Goal: Task Accomplishment & Management: Complete application form

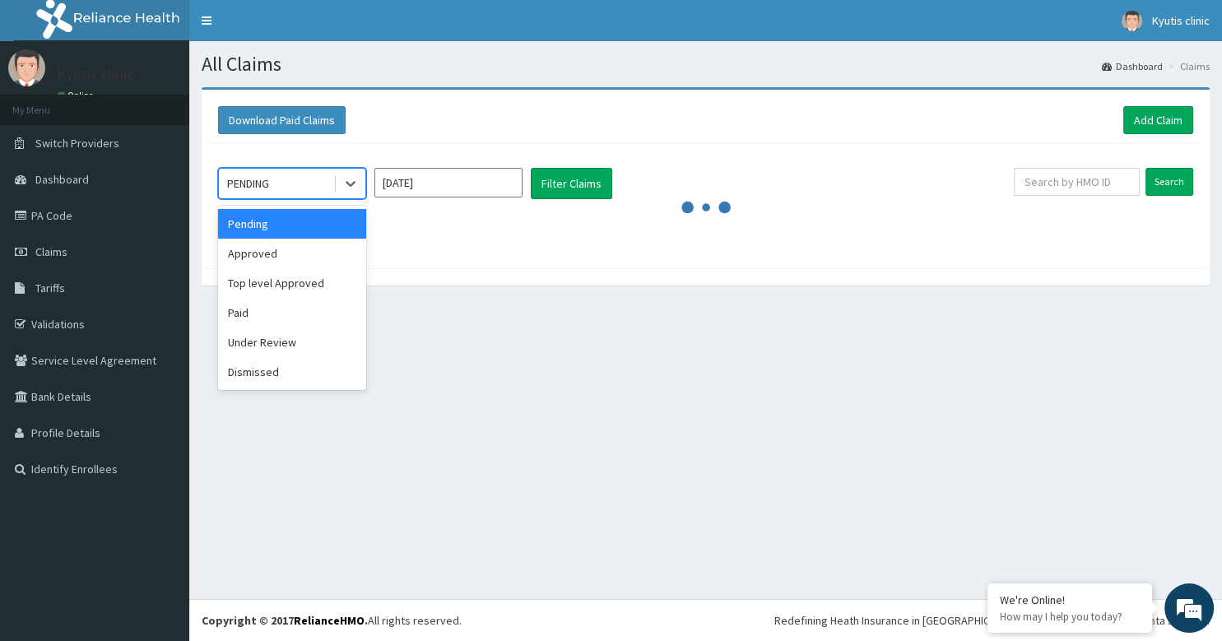
click at [294, 176] on div "PENDING" at bounding box center [276, 183] width 114 height 26
click at [271, 228] on div "Pending" at bounding box center [292, 224] width 148 height 30
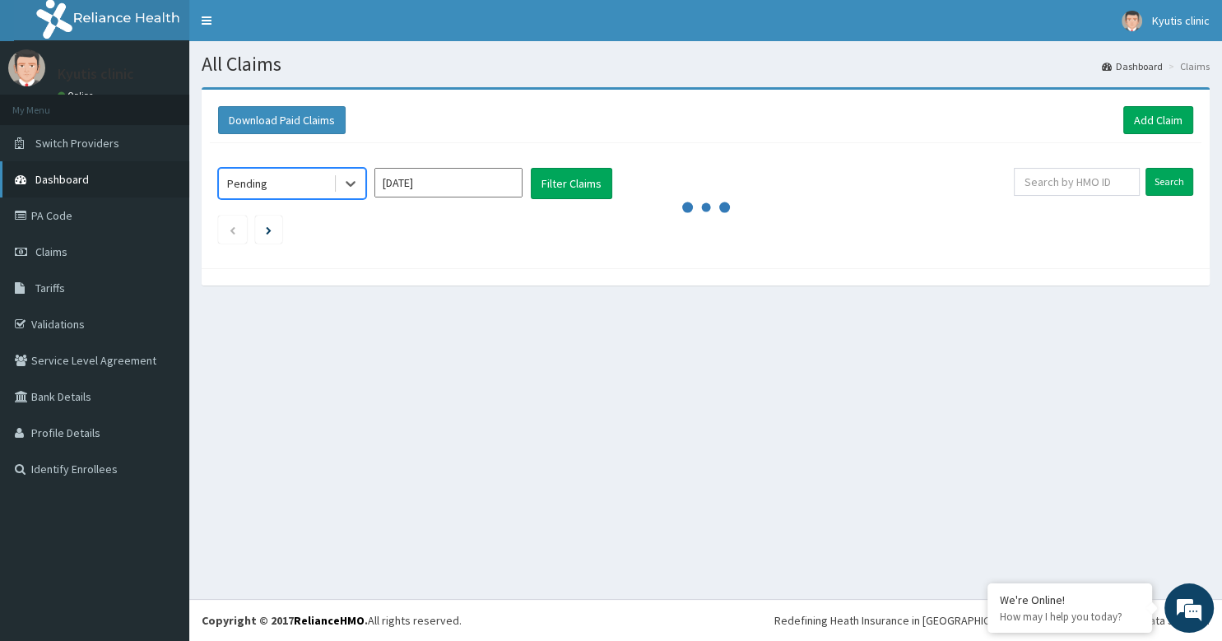
click at [61, 180] on span "Dashboard" at bounding box center [62, 179] width 54 height 15
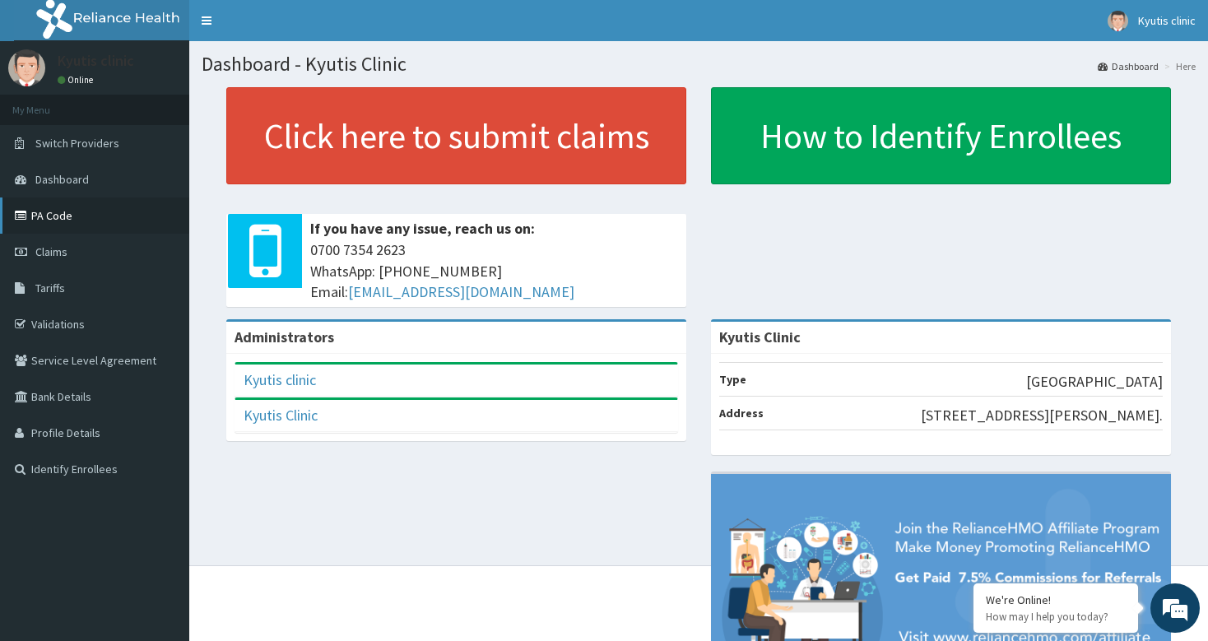
click at [57, 218] on link "PA Code" at bounding box center [94, 216] width 189 height 36
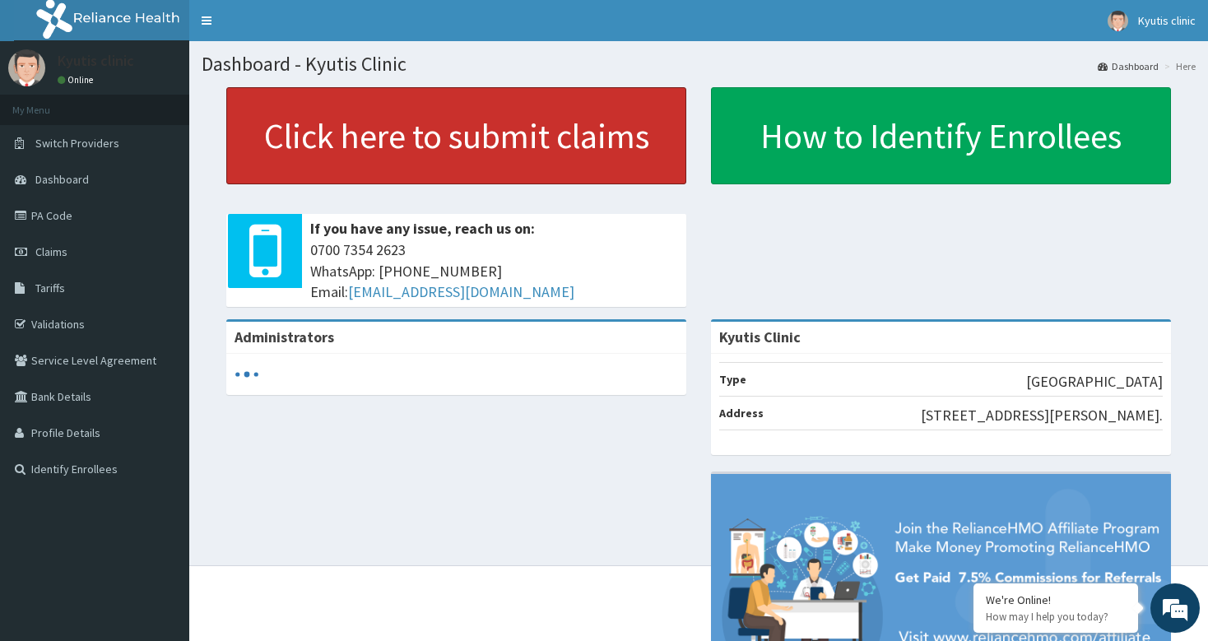
click at [334, 137] on link "Click here to submit claims" at bounding box center [456, 135] width 460 height 97
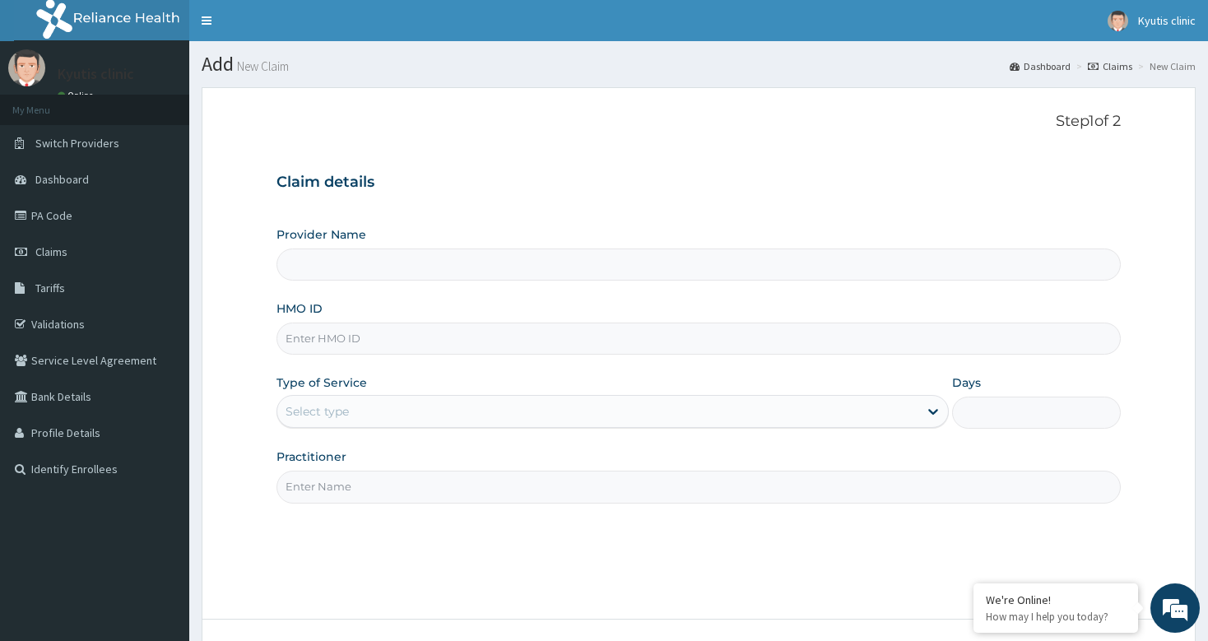
type input "Kyutis Clinic"
click at [327, 337] on input "HMO ID" at bounding box center [699, 339] width 844 height 32
type input "PAY/10167/A"
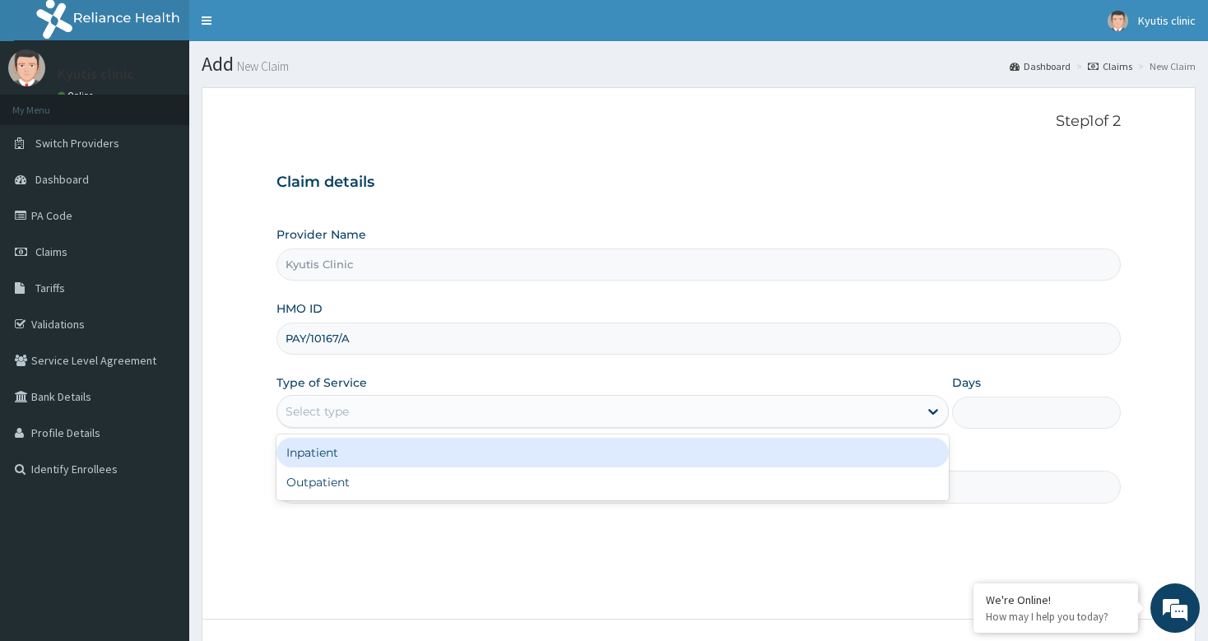
click at [328, 409] on div "Select type" at bounding box center [317, 411] width 63 height 16
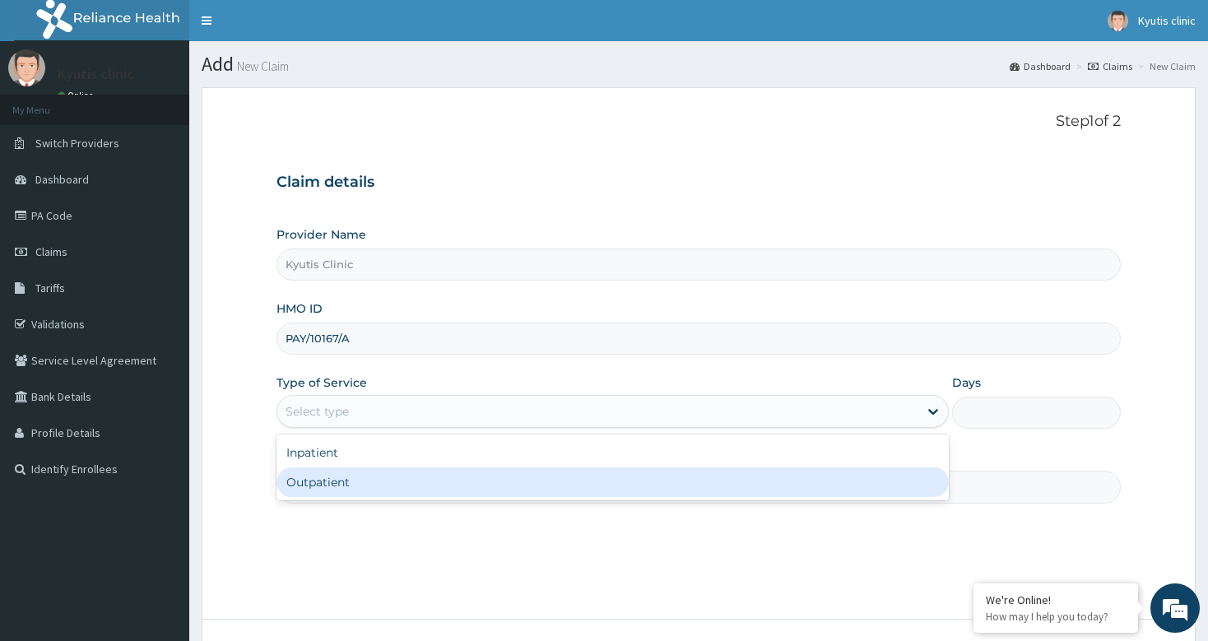
click at [327, 484] on div "Outpatient" at bounding box center [613, 483] width 673 height 30
type input "1"
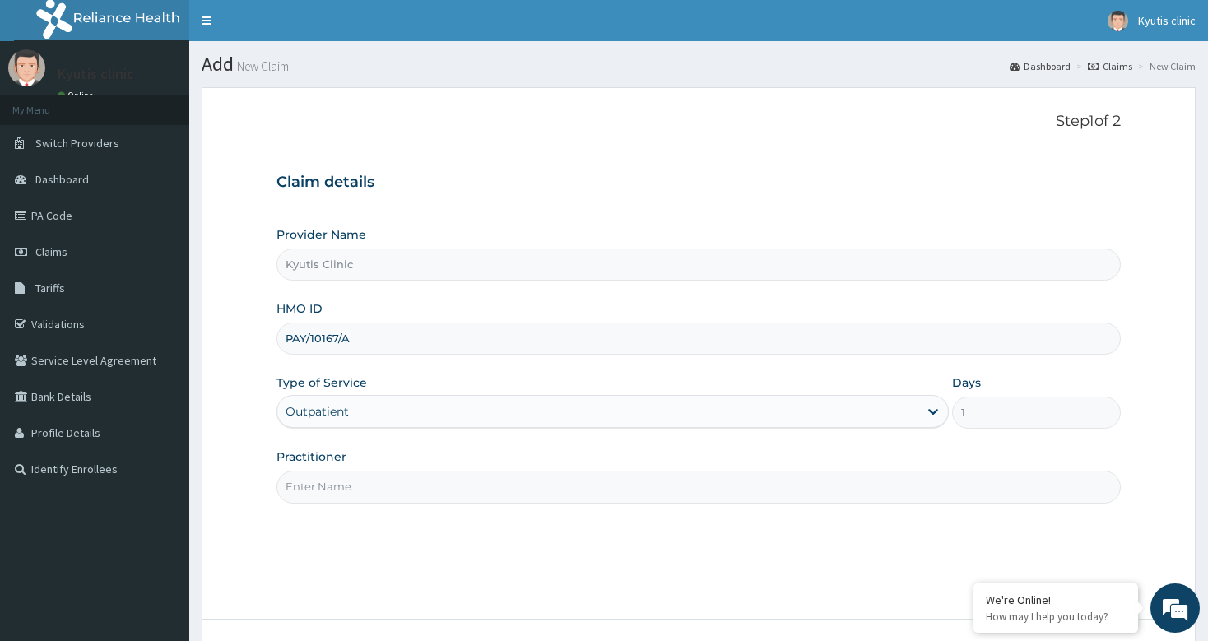
click at [331, 489] on input "Practitioner" at bounding box center [699, 487] width 844 height 32
type input "d"
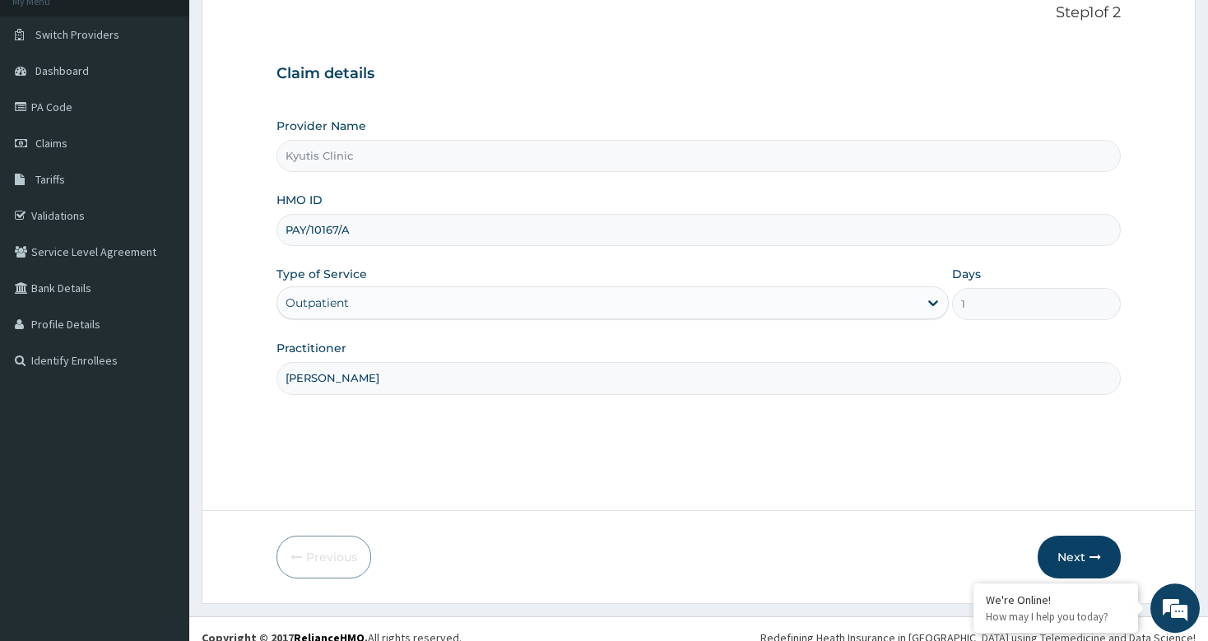
scroll to position [125, 0]
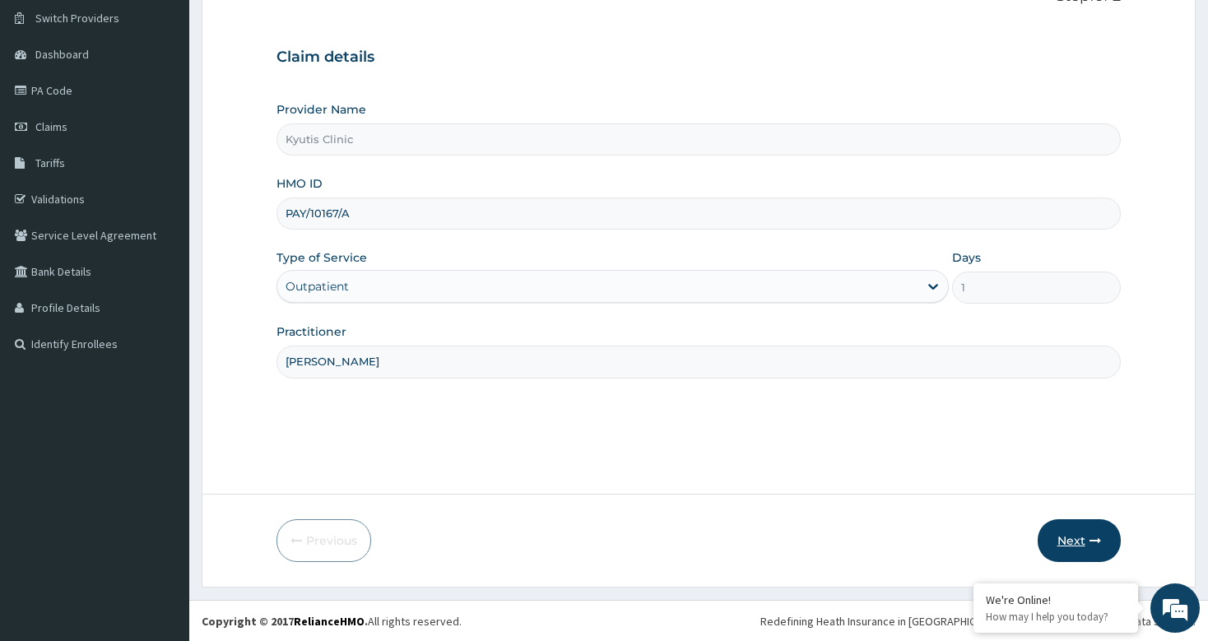
type input "[PERSON_NAME]"
click at [1076, 533] on button "Next" at bounding box center [1079, 540] width 83 height 43
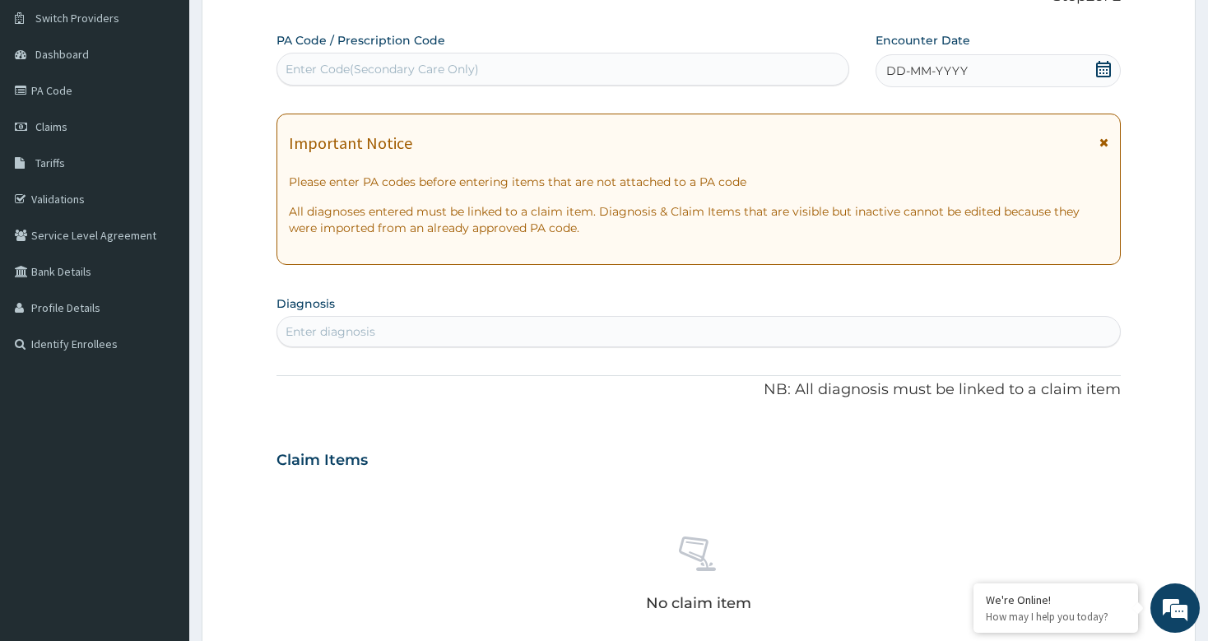
click at [298, 69] on div "Enter Code(Secondary Care Only)" at bounding box center [382, 69] width 193 height 16
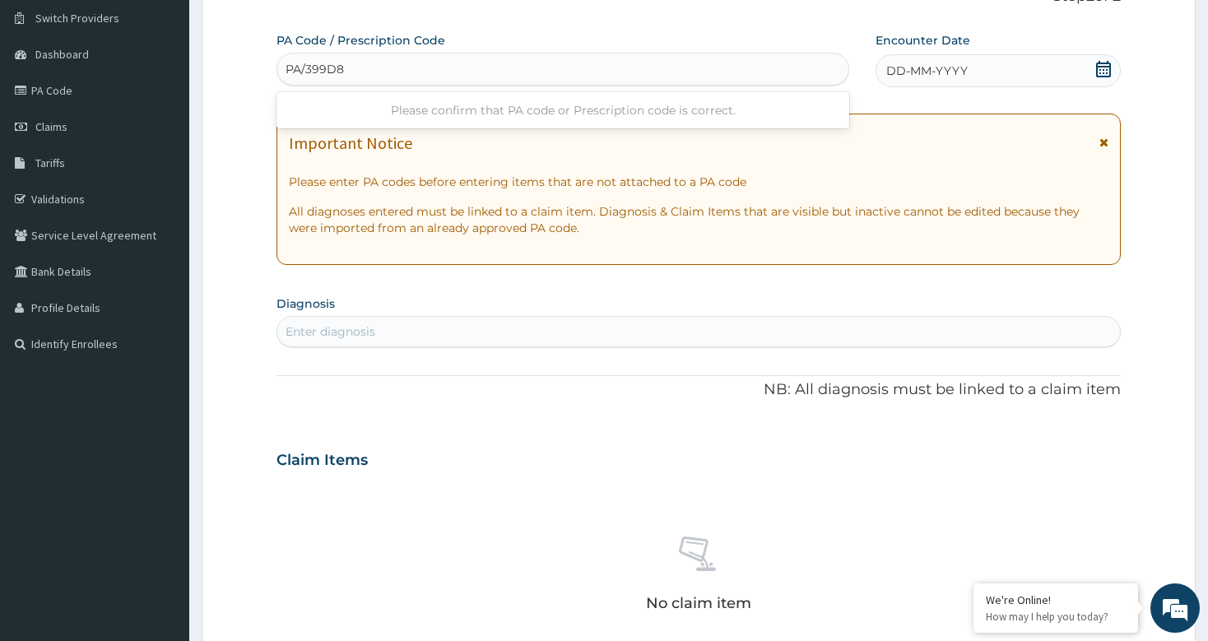
type input "PA/399D84"
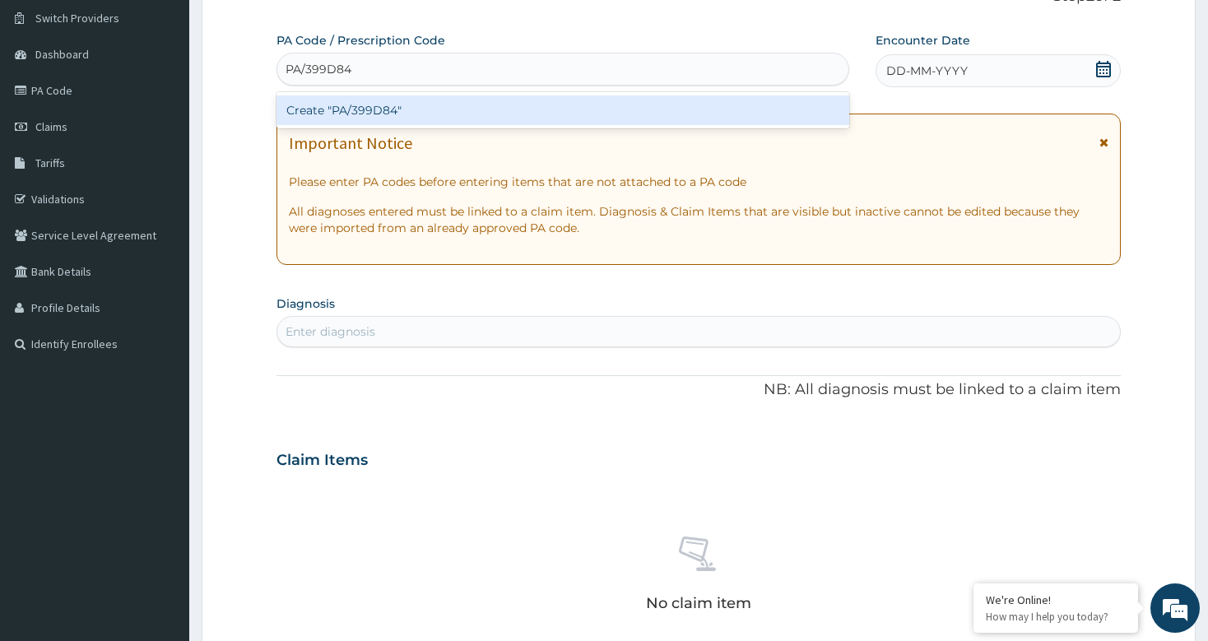
click at [351, 110] on div "Create "PA/399D84"" at bounding box center [563, 110] width 572 height 30
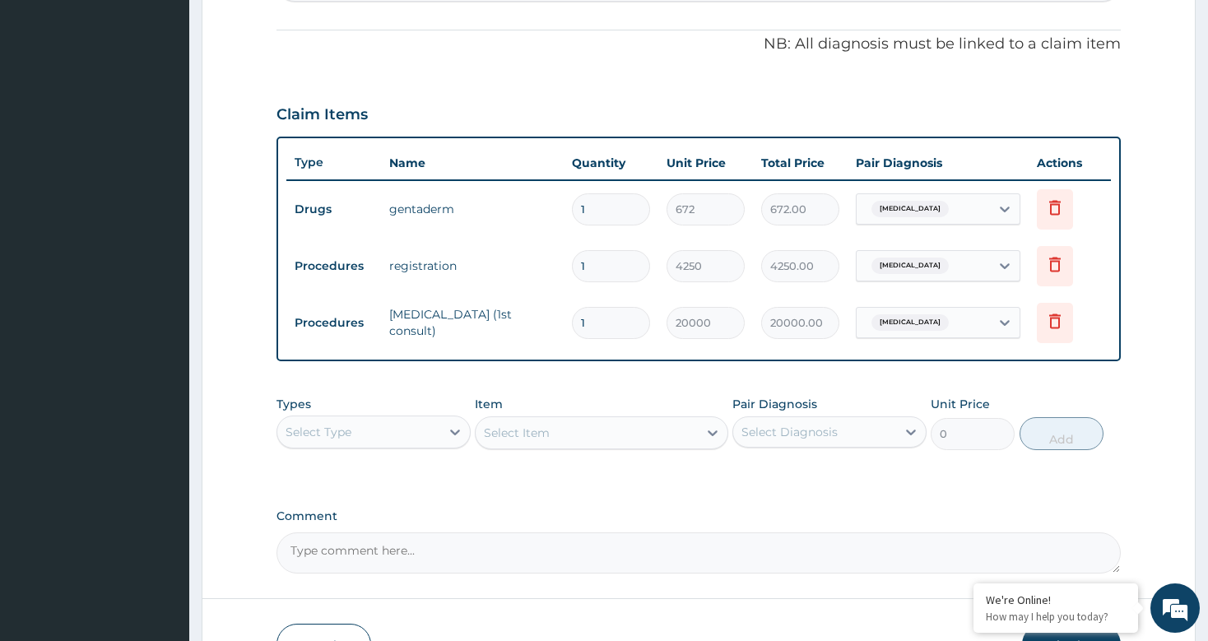
scroll to position [578, 0]
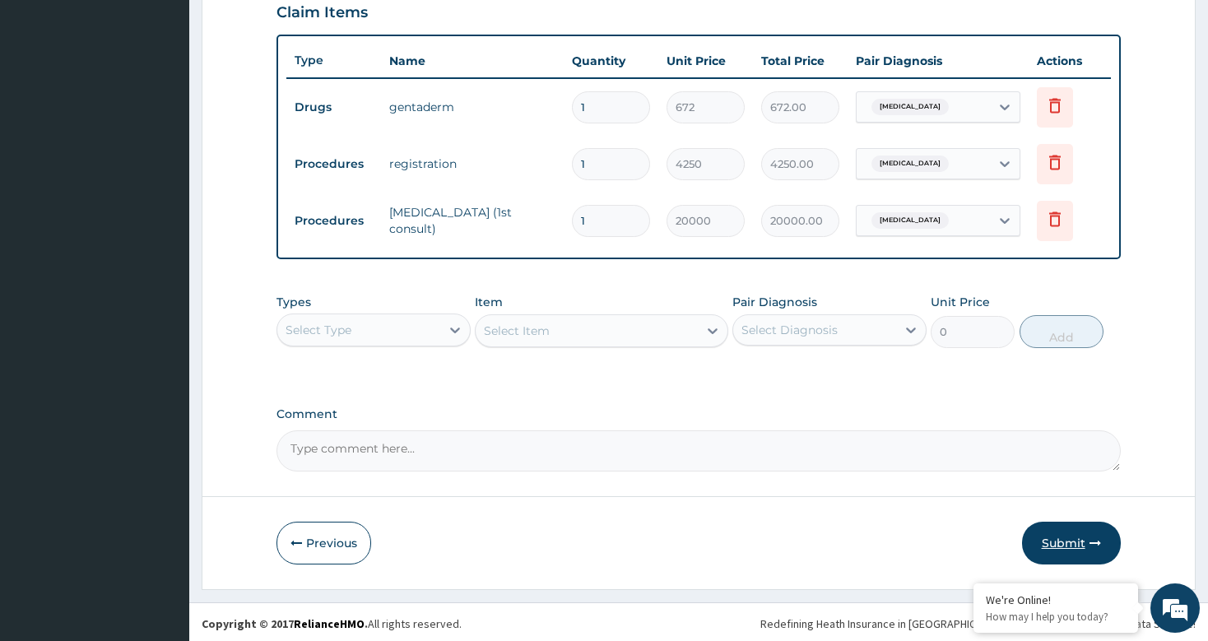
click at [1072, 538] on button "Submit" at bounding box center [1071, 543] width 99 height 43
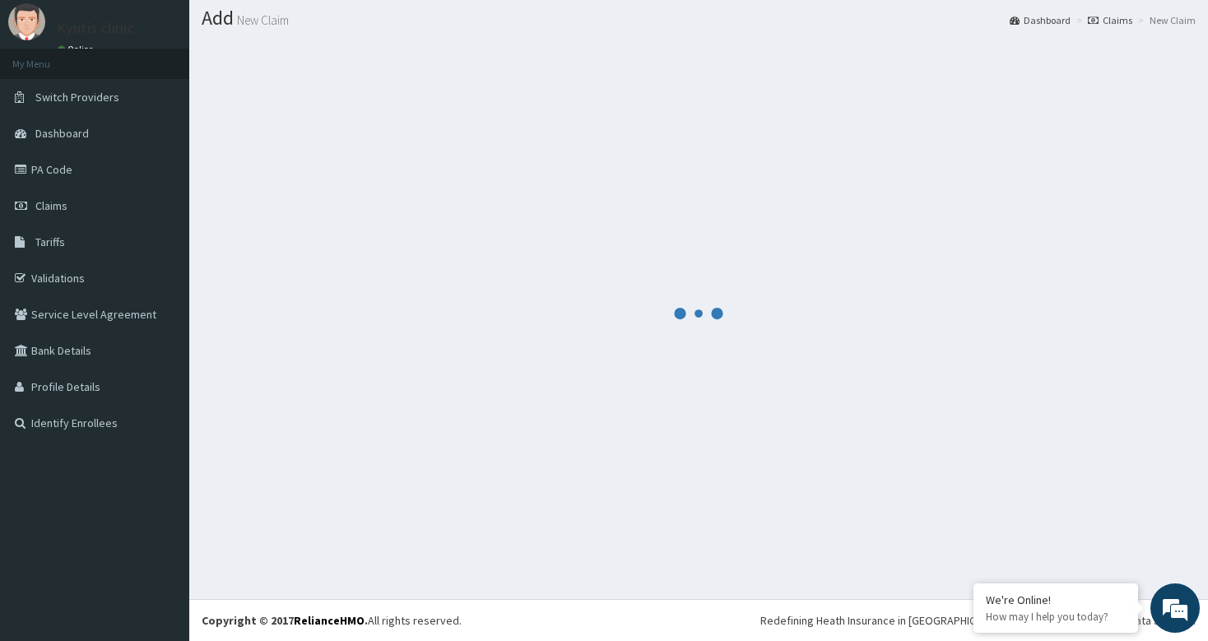
scroll to position [45, 0]
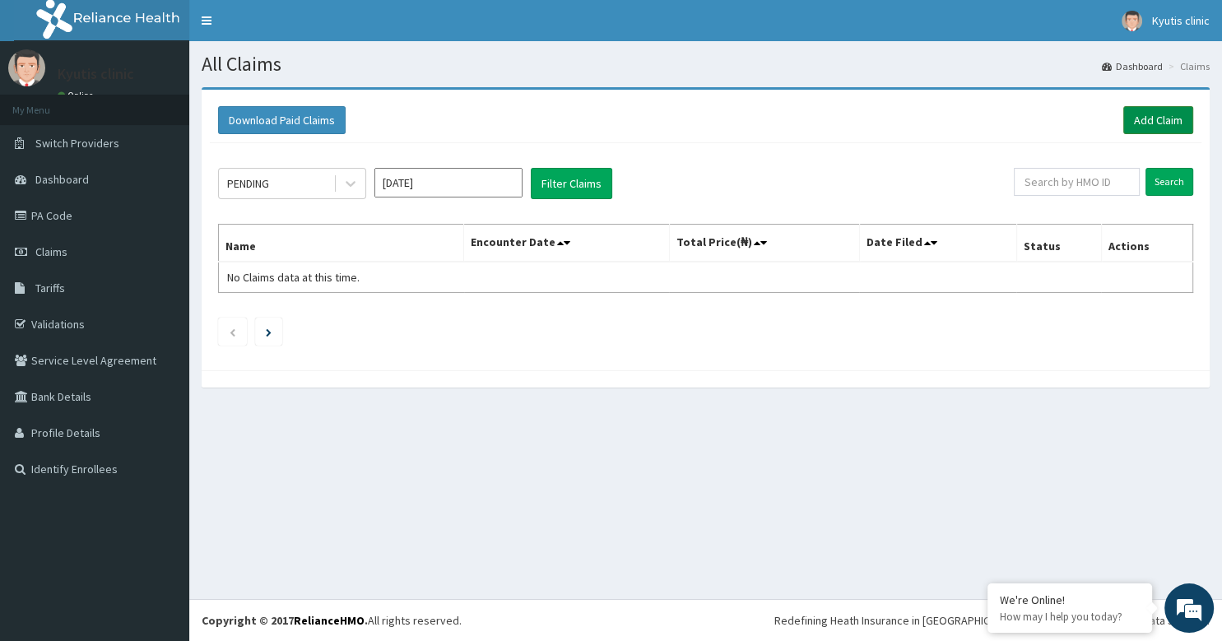
click at [1144, 117] on link "Add Claim" at bounding box center [1159, 120] width 70 height 28
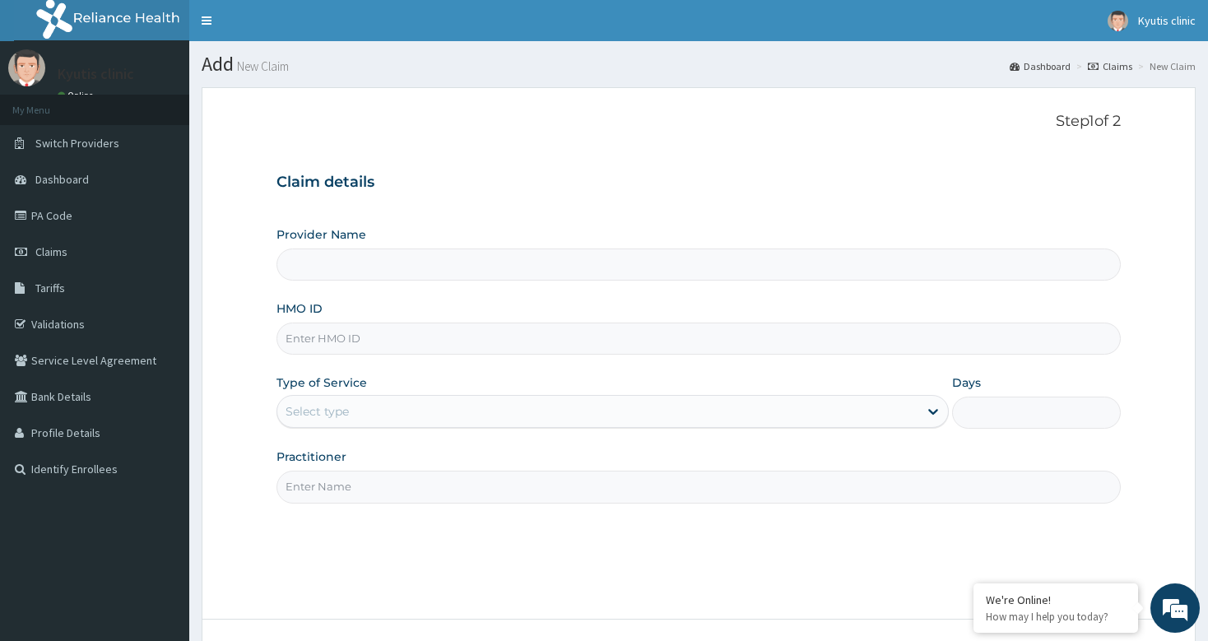
type input "Kyutis Clinic"
click at [300, 340] on input "HMO ID" at bounding box center [699, 339] width 844 height 32
type input "WKD/10093/A"
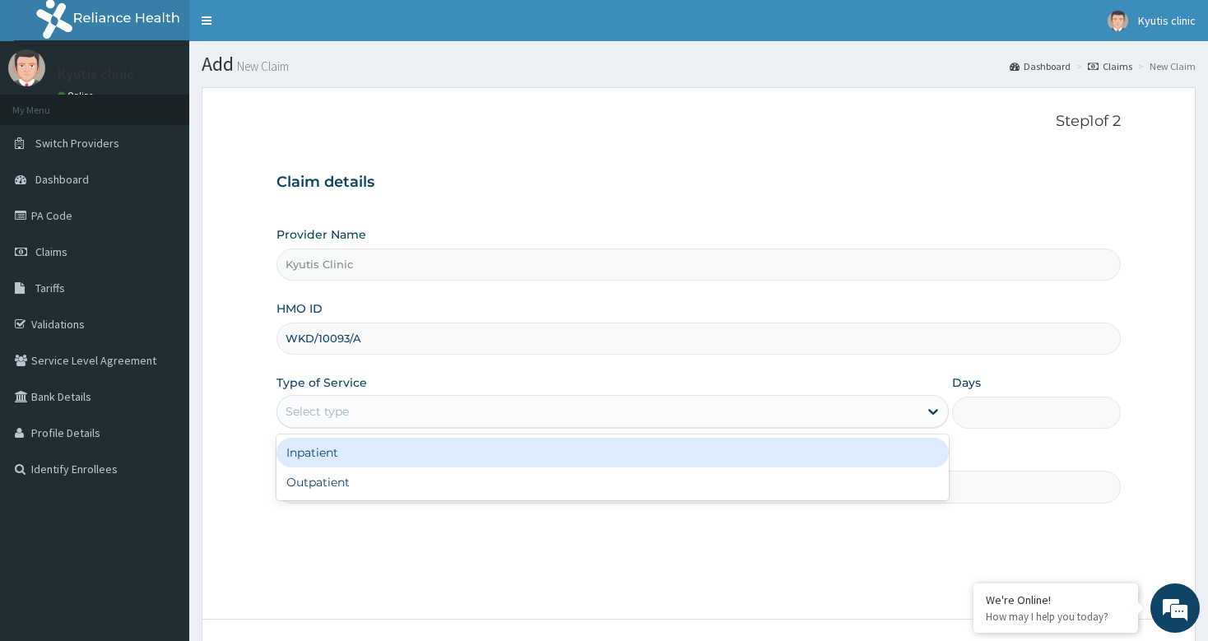
click at [388, 403] on div "Select type" at bounding box center [597, 411] width 641 height 26
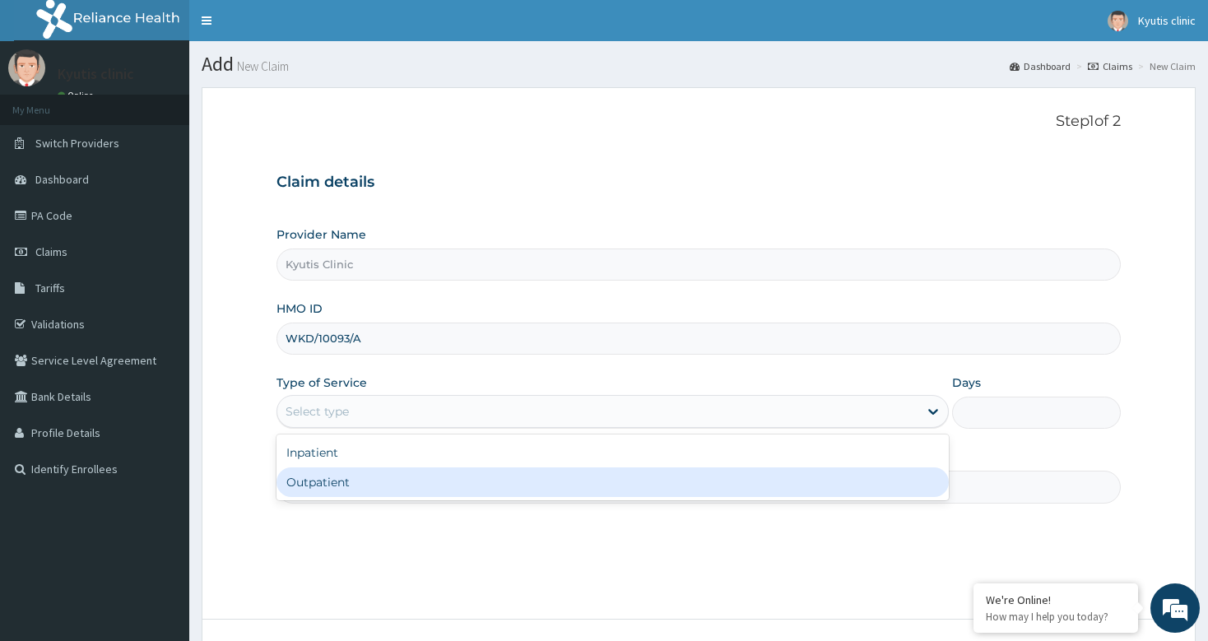
click at [344, 476] on div "Outpatient" at bounding box center [613, 483] width 673 height 30
type input "1"
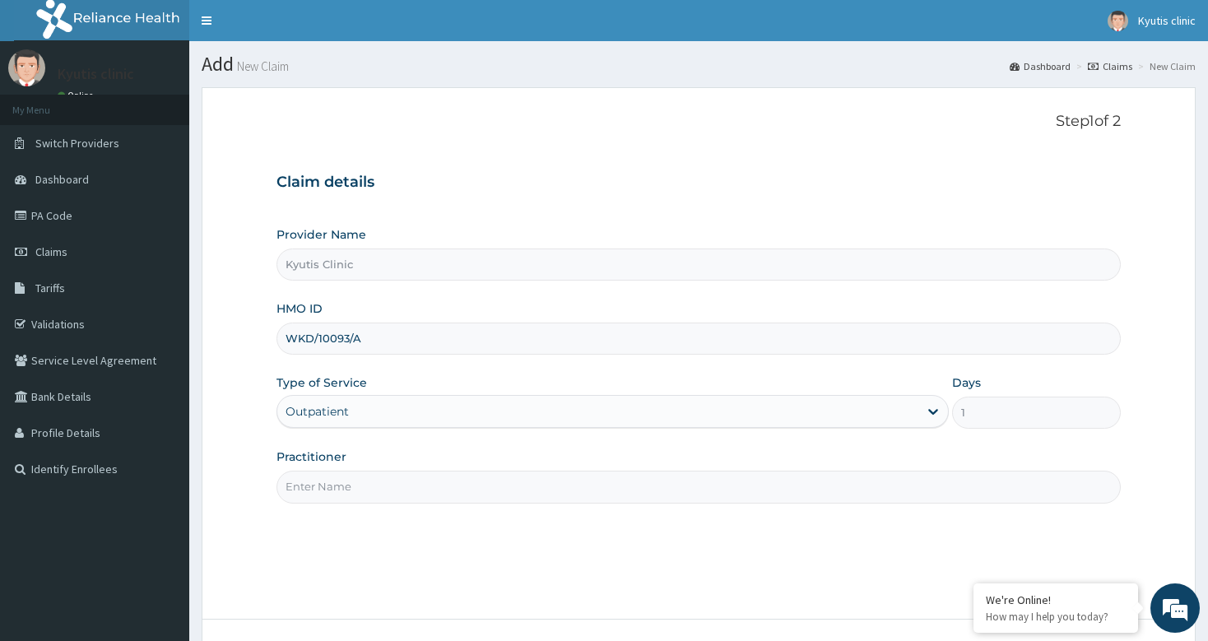
click at [338, 494] on input "Practitioner" at bounding box center [699, 487] width 844 height 32
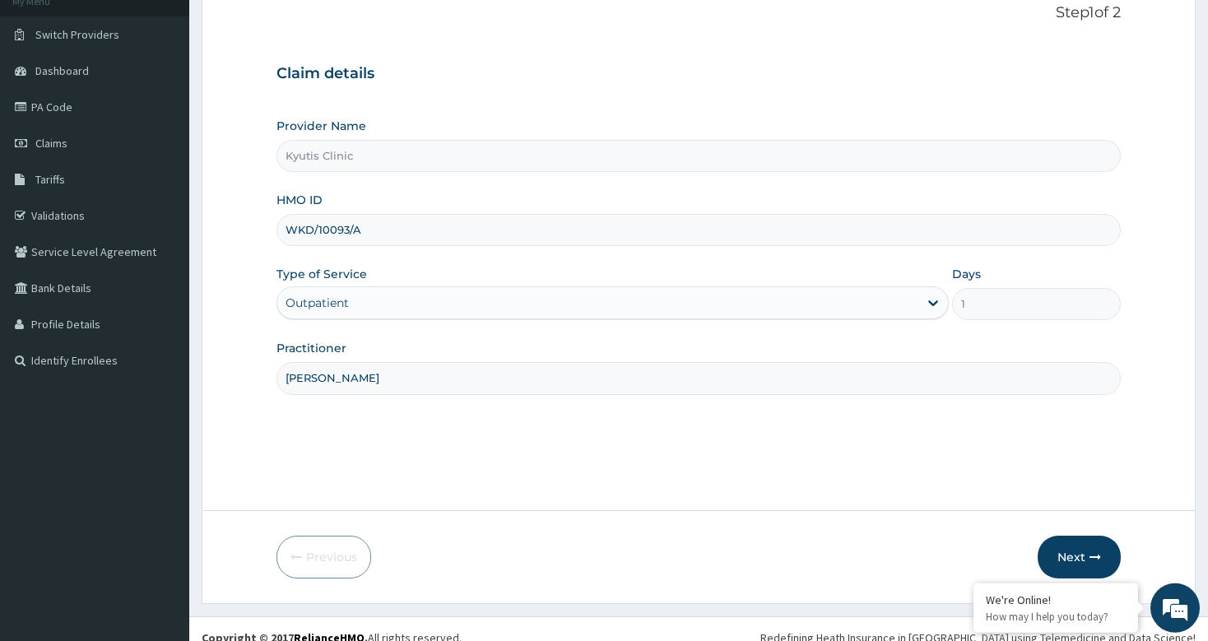
scroll to position [125, 0]
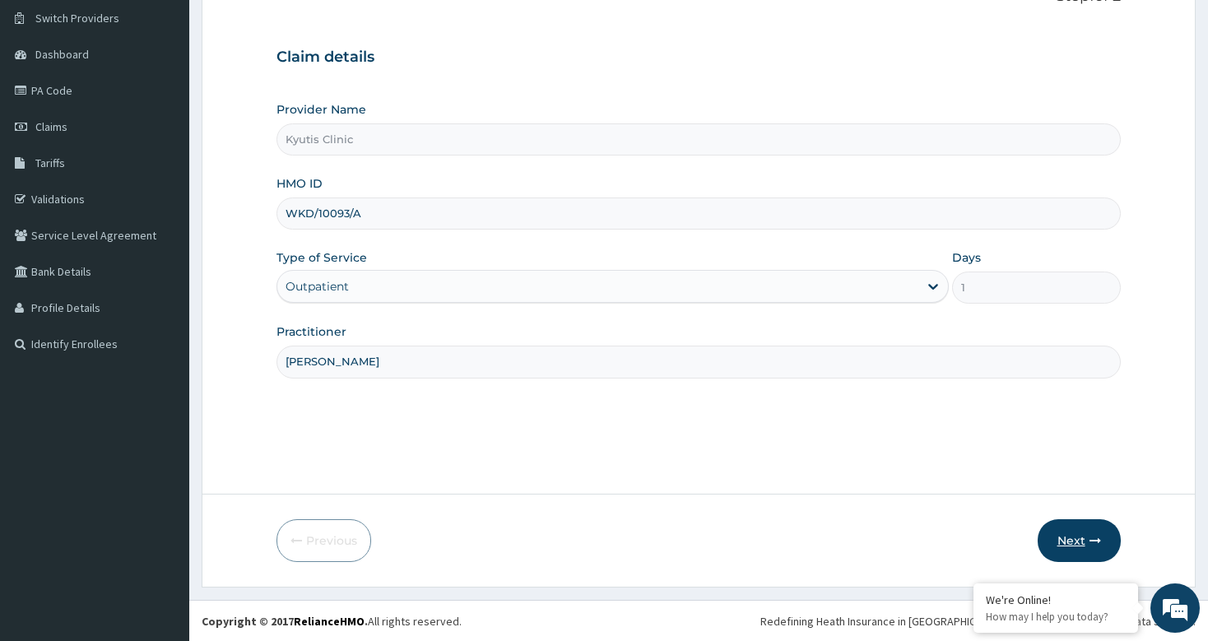
type input "DR F.A.ORESANYA"
click at [1072, 538] on button "Next" at bounding box center [1079, 540] width 83 height 43
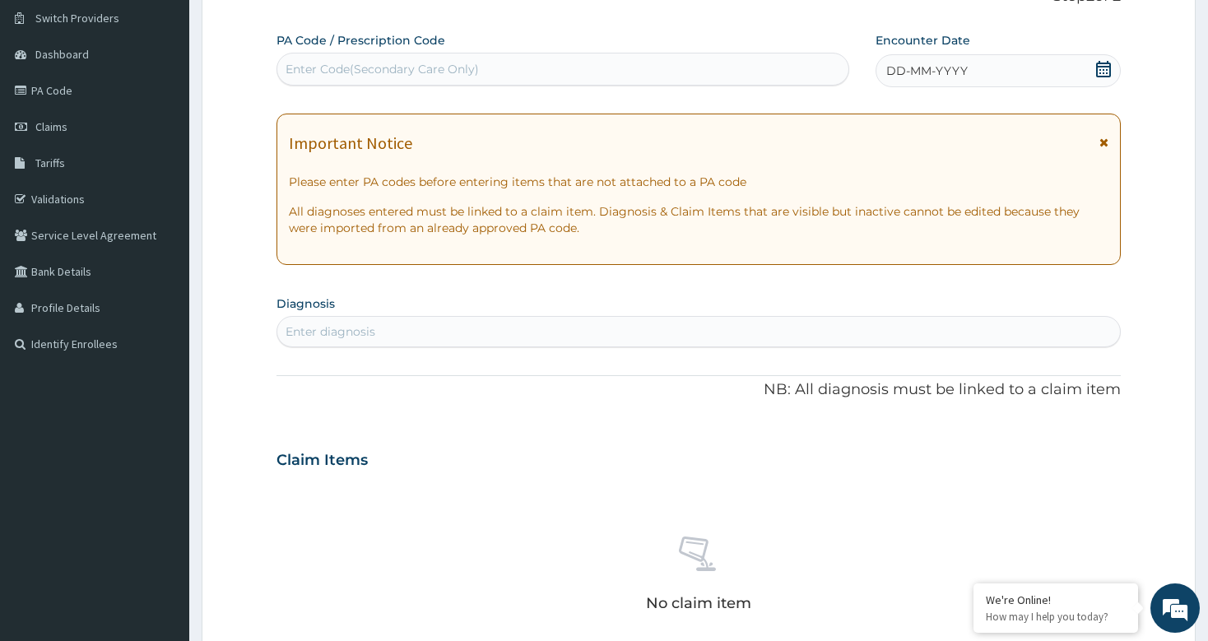
click at [1102, 71] on icon at bounding box center [1104, 69] width 16 height 16
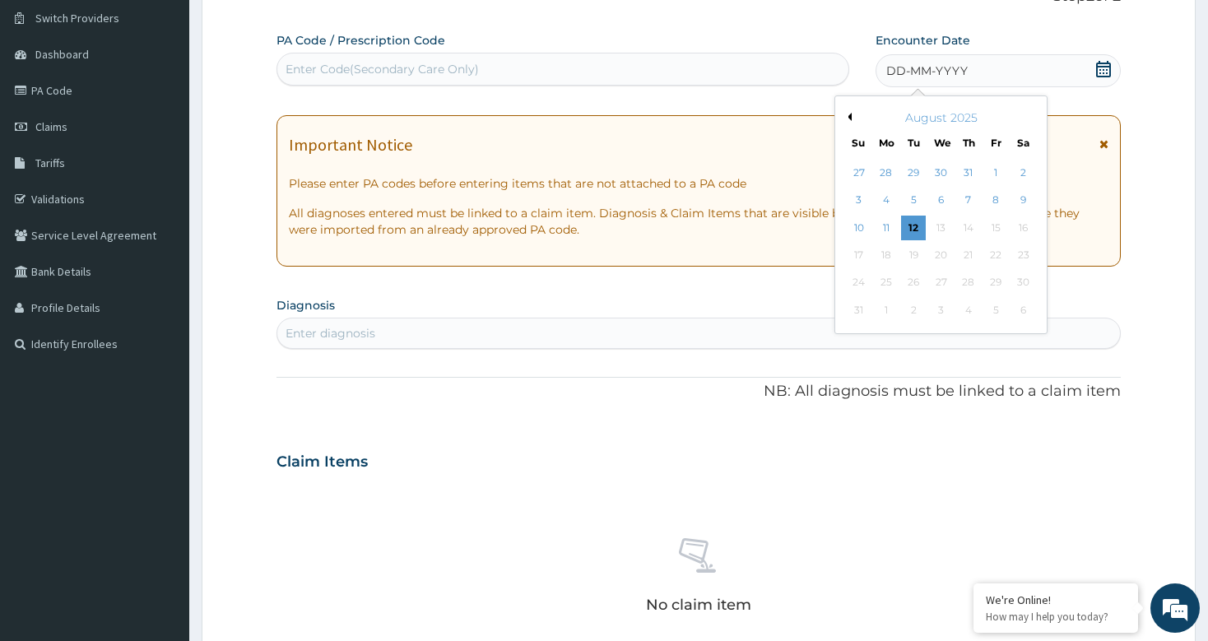
click at [848, 114] on button "Previous Month" at bounding box center [848, 117] width 8 height 8
click at [1003, 231] on div "18" at bounding box center [996, 228] width 25 height 25
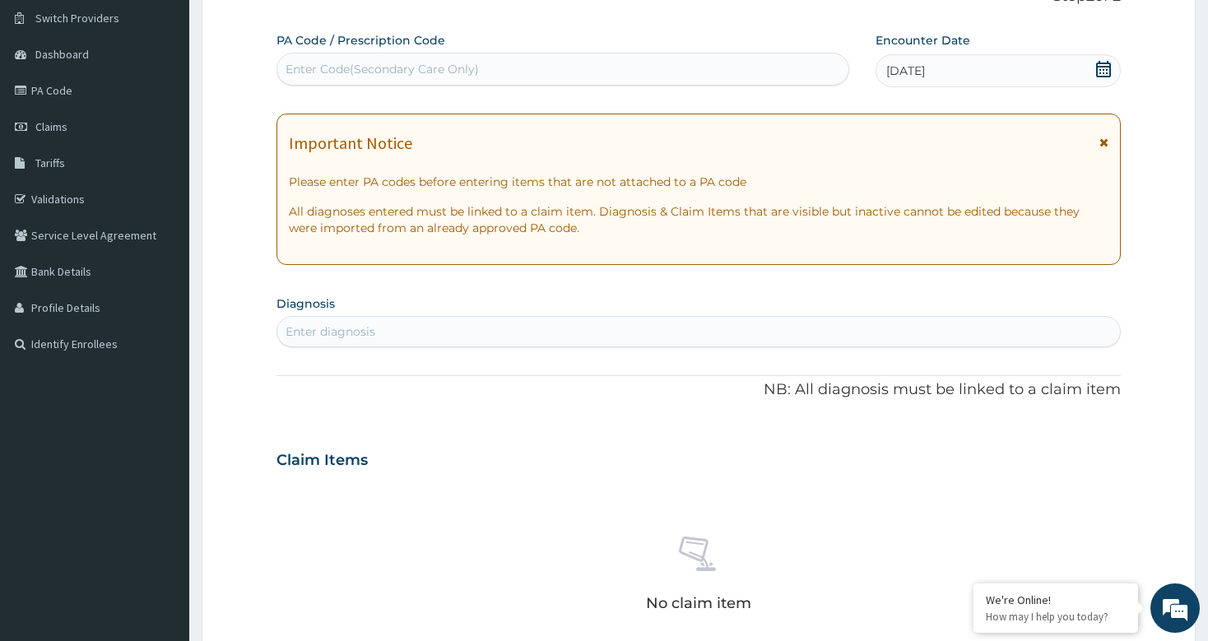
click at [545, 66] on div "Enter Code(Secondary Care Only)" at bounding box center [562, 69] width 570 height 26
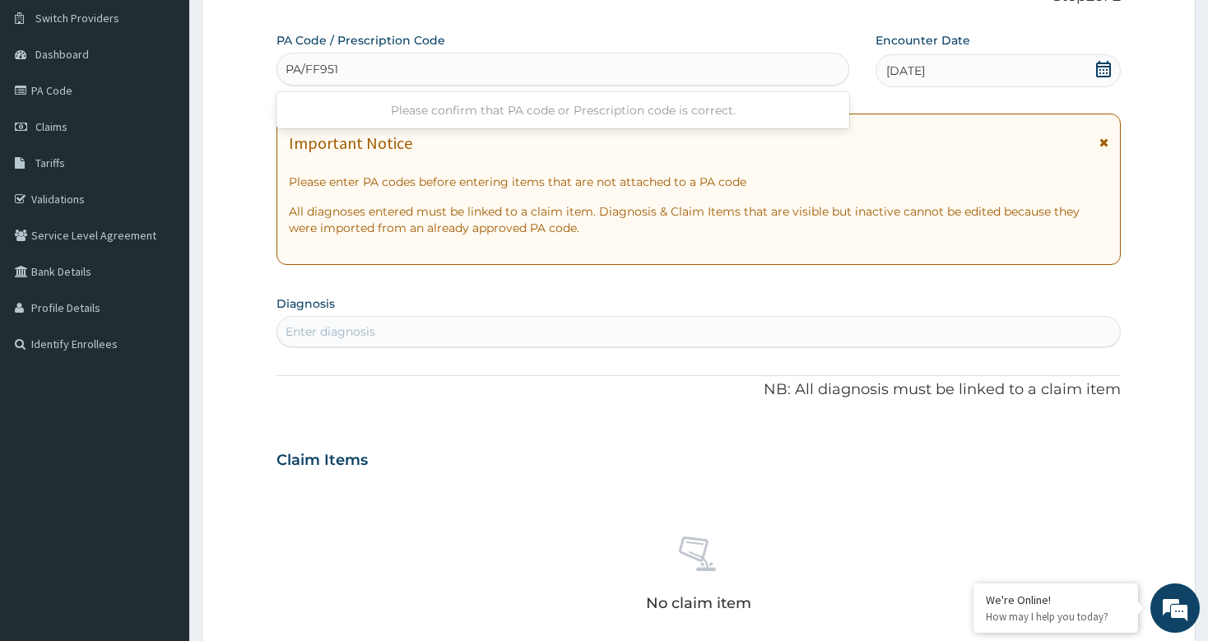
type input "PA/FF951D"
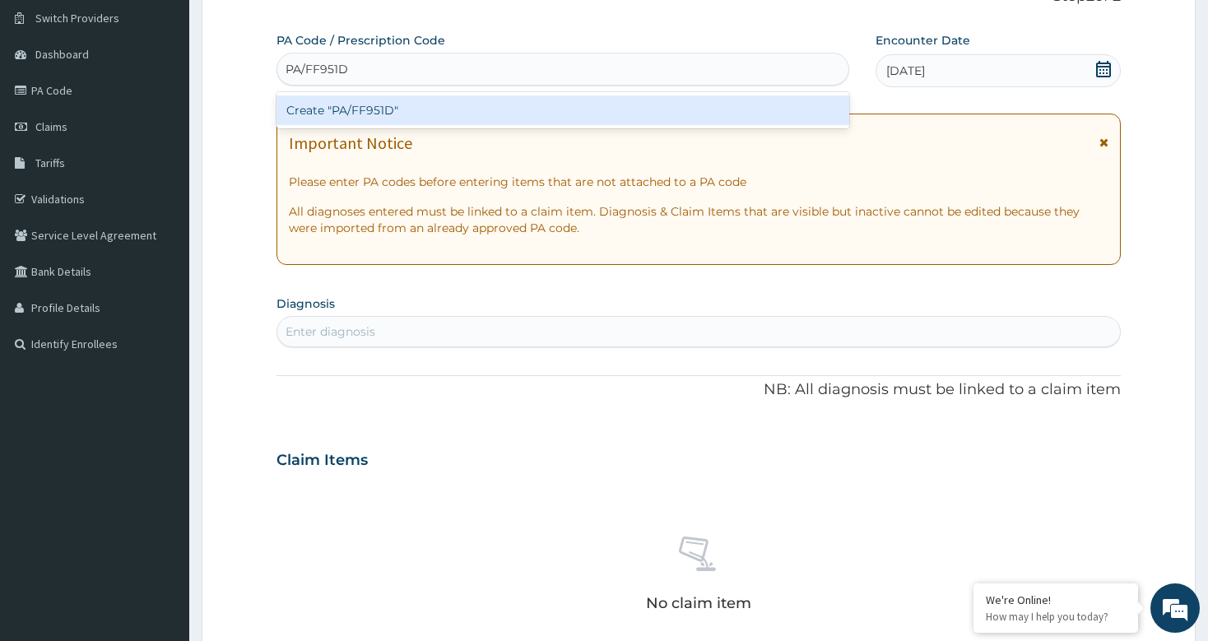
click at [556, 112] on div "Create "PA/FF951D"" at bounding box center [563, 110] width 572 height 30
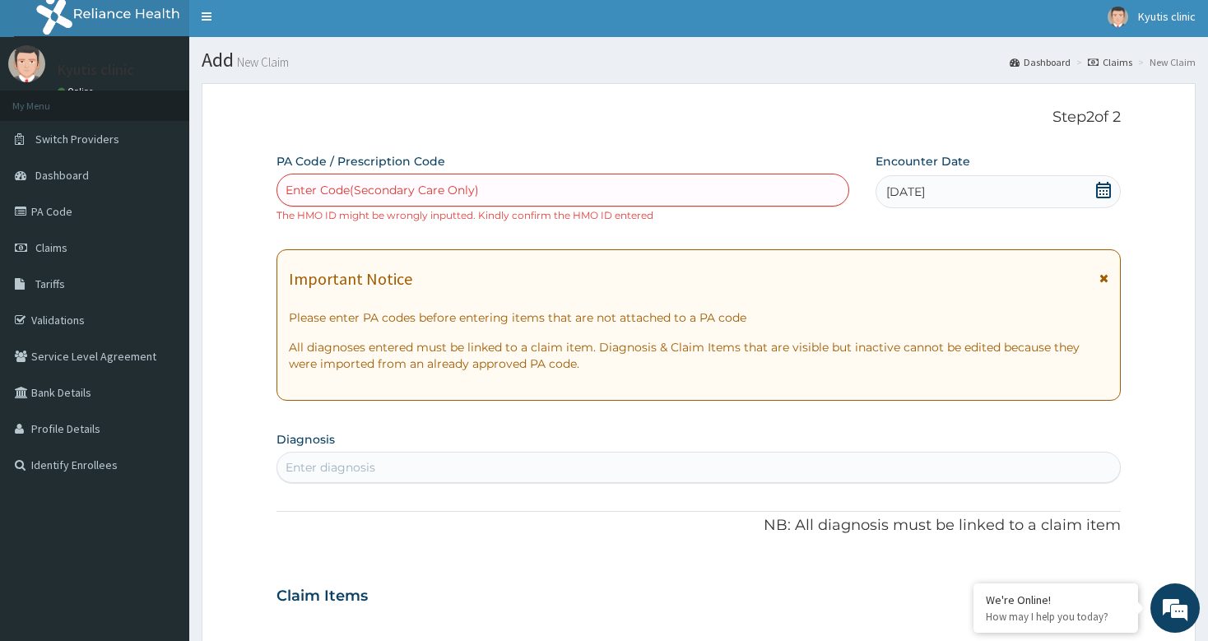
scroll to position [0, 0]
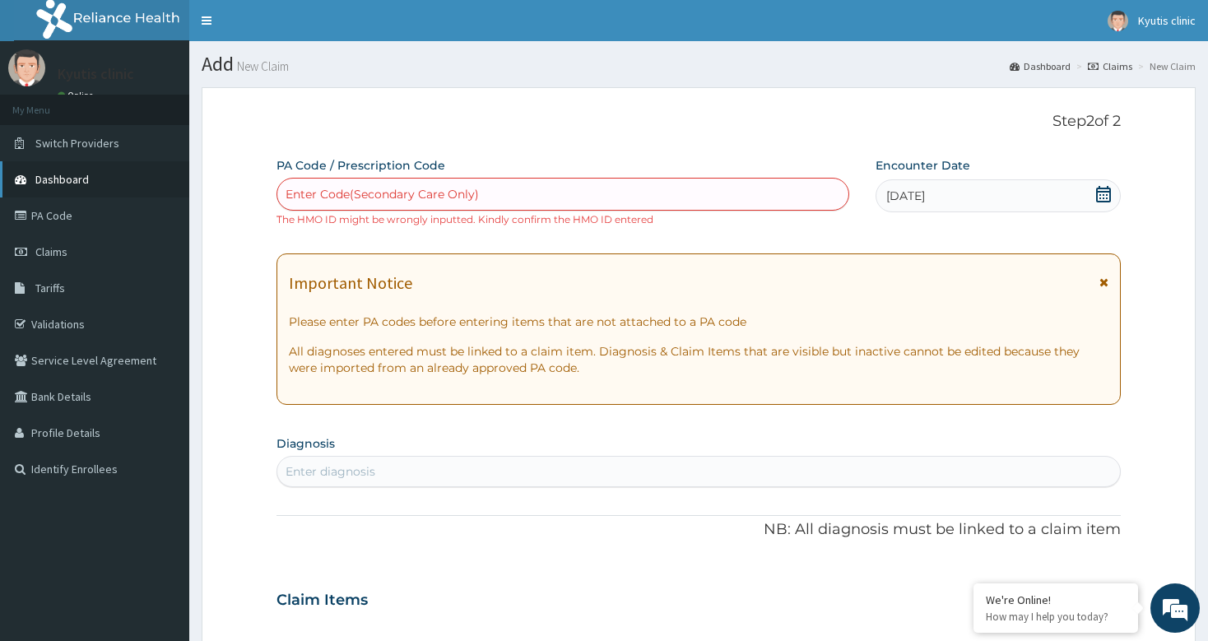
click at [58, 180] on span "Dashboard" at bounding box center [62, 179] width 54 height 15
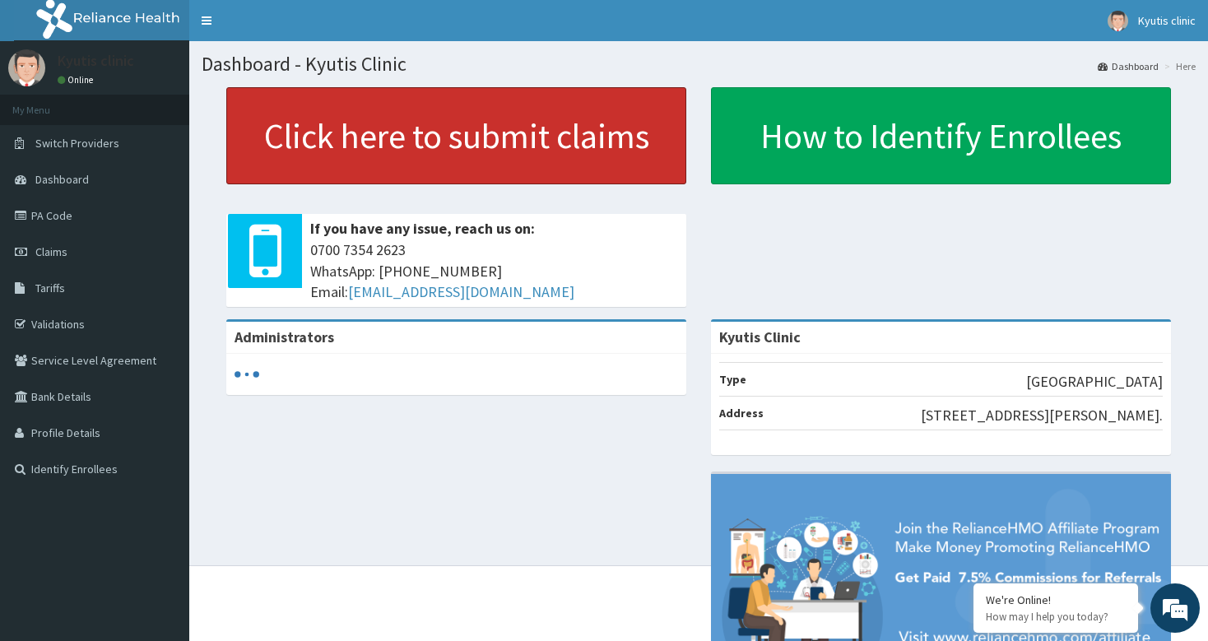
click at [356, 140] on link "Click here to submit claims" at bounding box center [456, 135] width 460 height 97
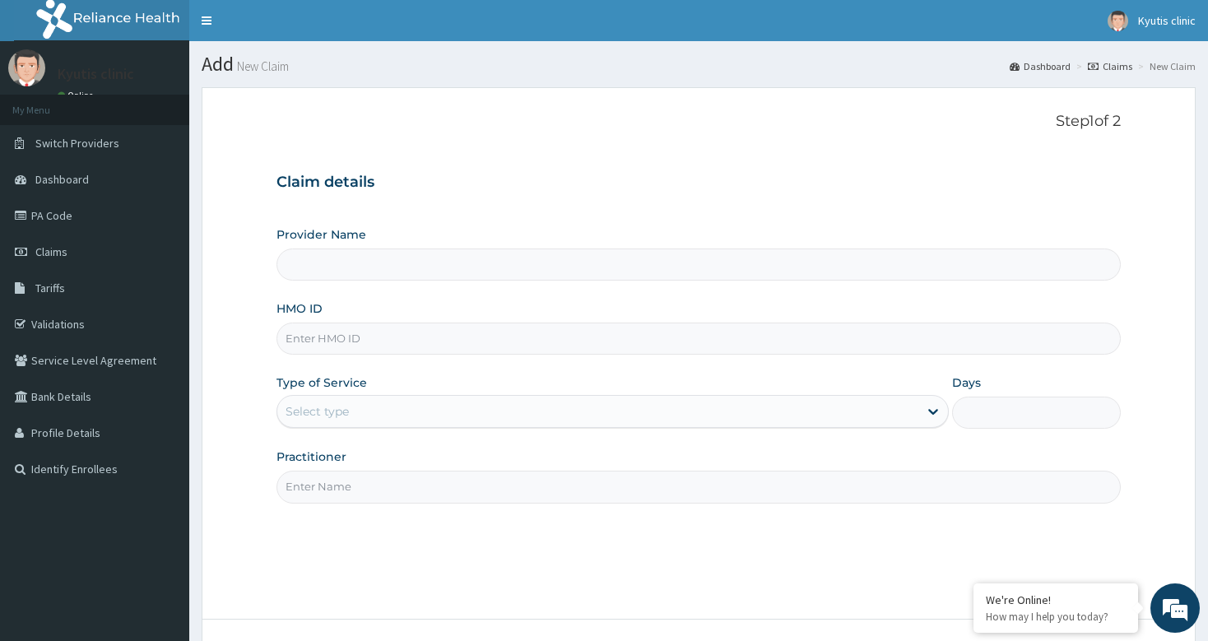
type input "Kyutis Clinic"
click at [286, 338] on input "HMO ID" at bounding box center [699, 339] width 844 height 32
type input "WKD/10093/A"
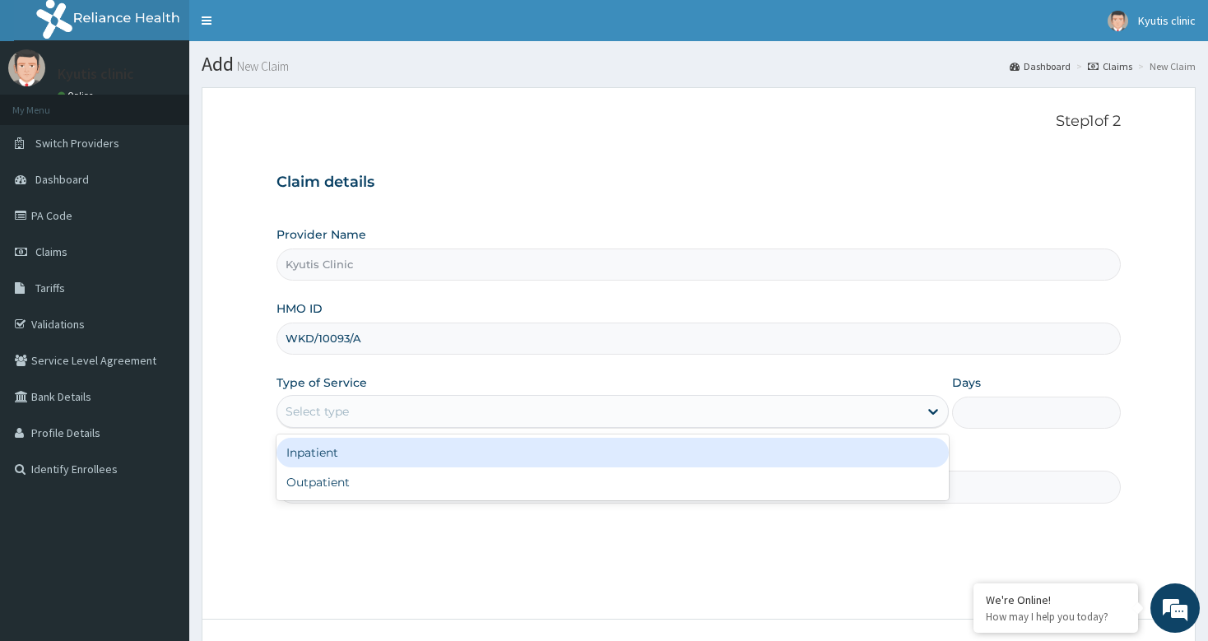
click at [357, 413] on div "Select type" at bounding box center [597, 411] width 641 height 26
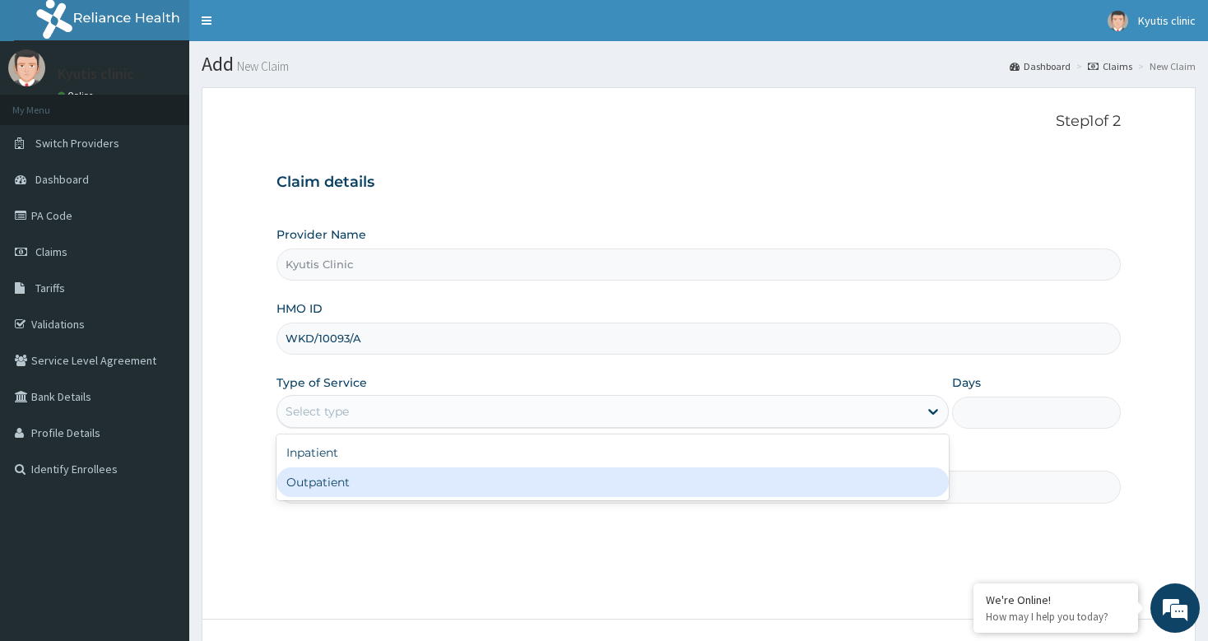
click at [319, 489] on div "Outpatient" at bounding box center [613, 483] width 673 height 30
type input "1"
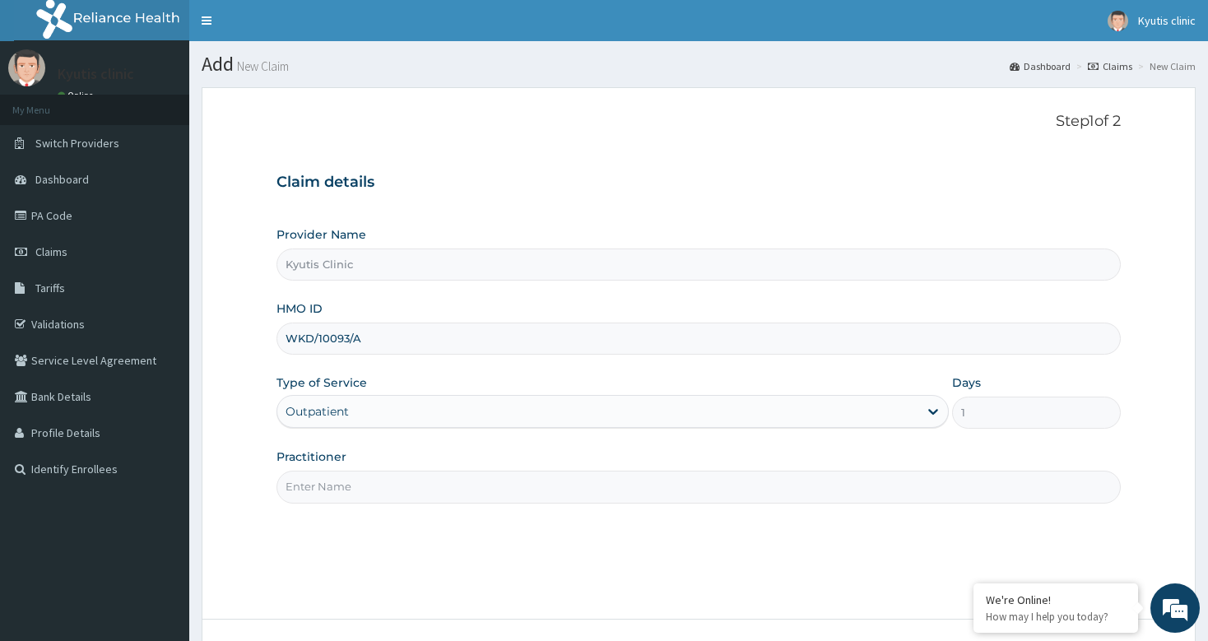
click at [319, 489] on input "Practitioner" at bounding box center [699, 487] width 844 height 32
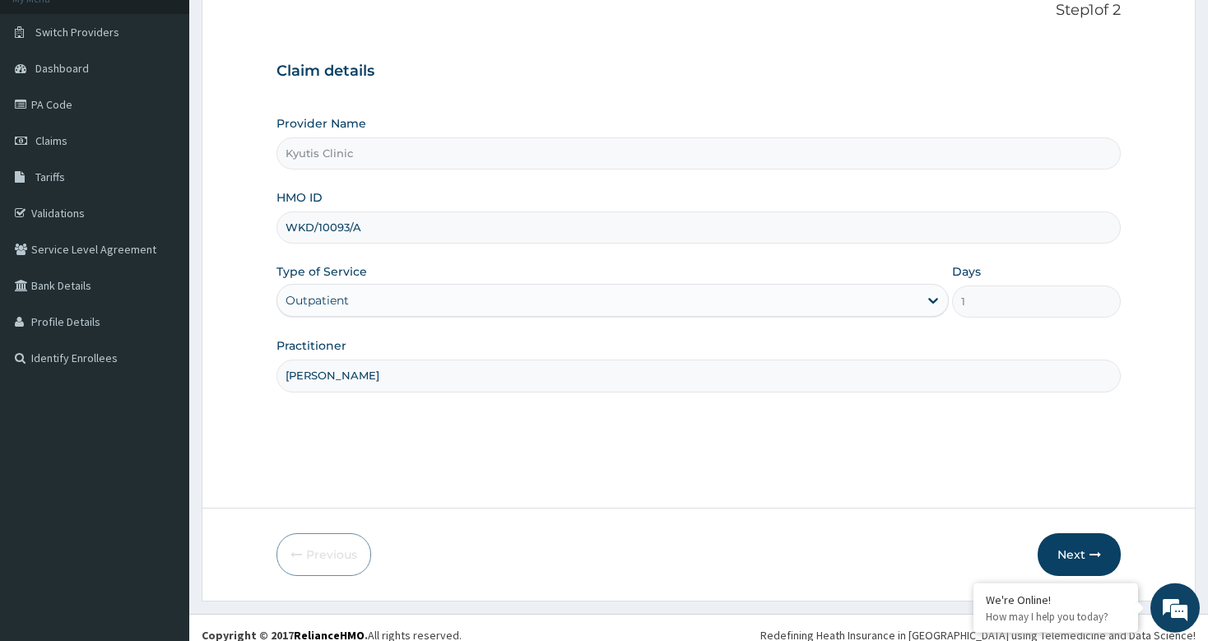
scroll to position [125, 0]
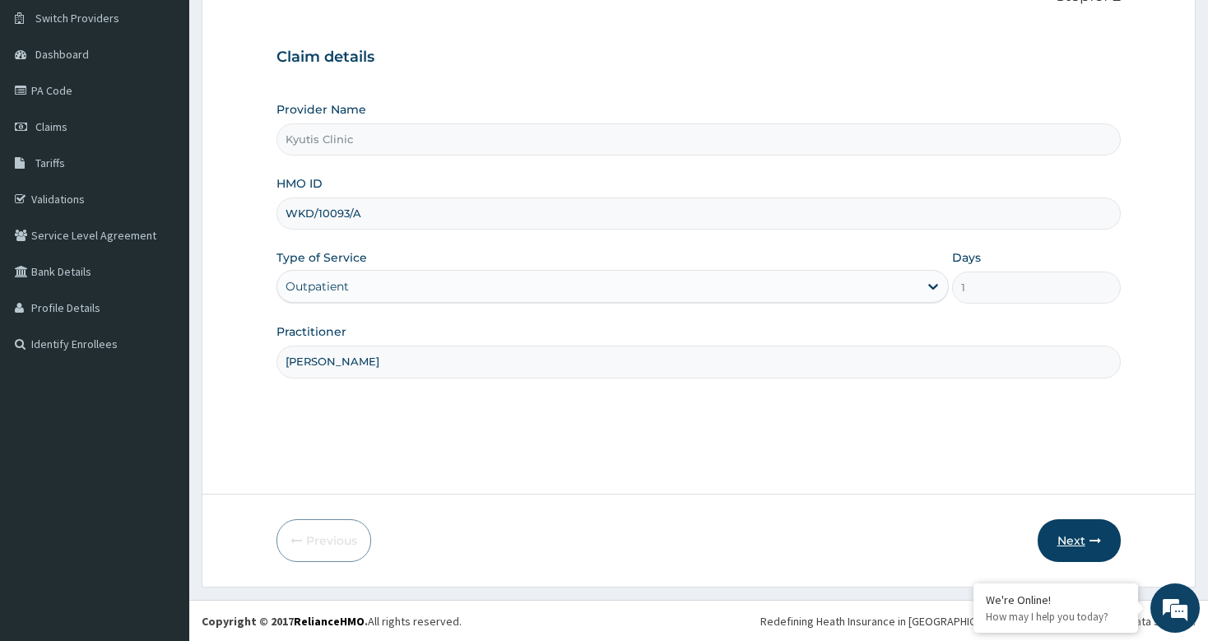
type input "[PERSON_NAME]"
click at [1071, 543] on button "Next" at bounding box center [1079, 540] width 83 height 43
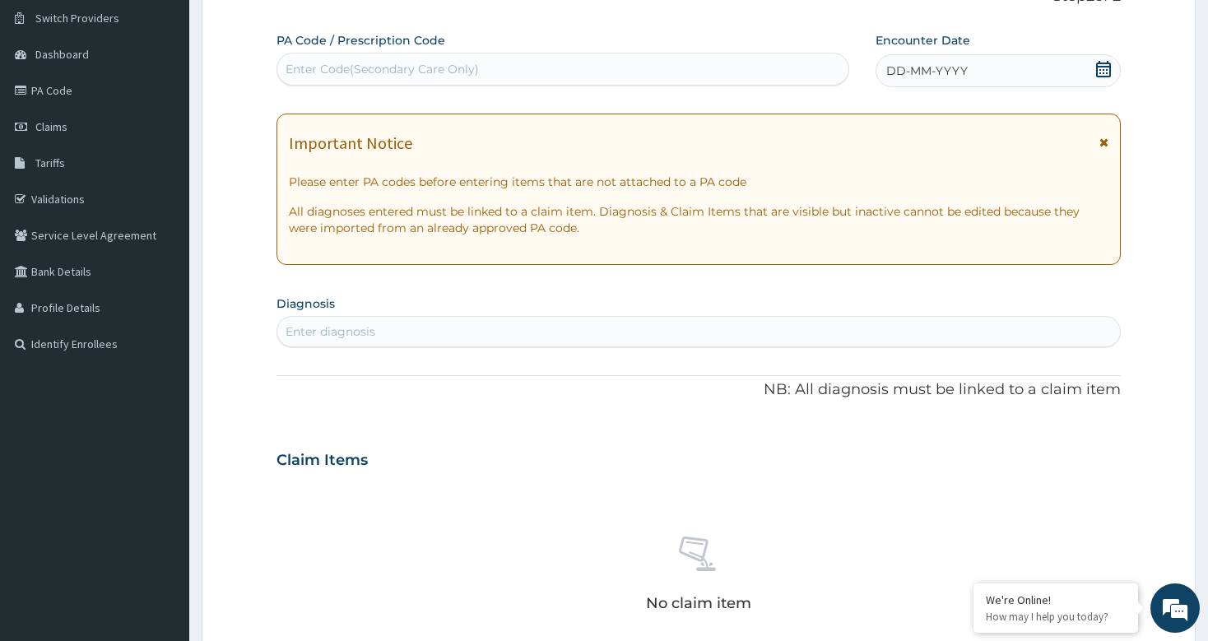
click at [294, 67] on div "Enter Code(Secondary Care Only)" at bounding box center [382, 69] width 193 height 16
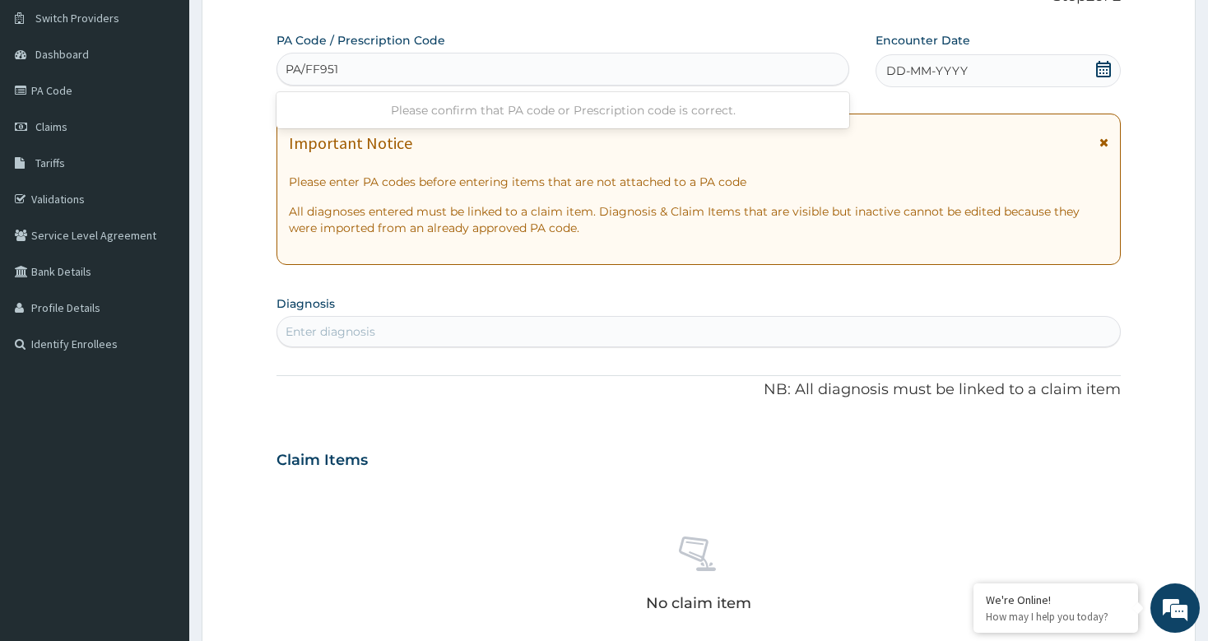
type input "PA/FF951D"
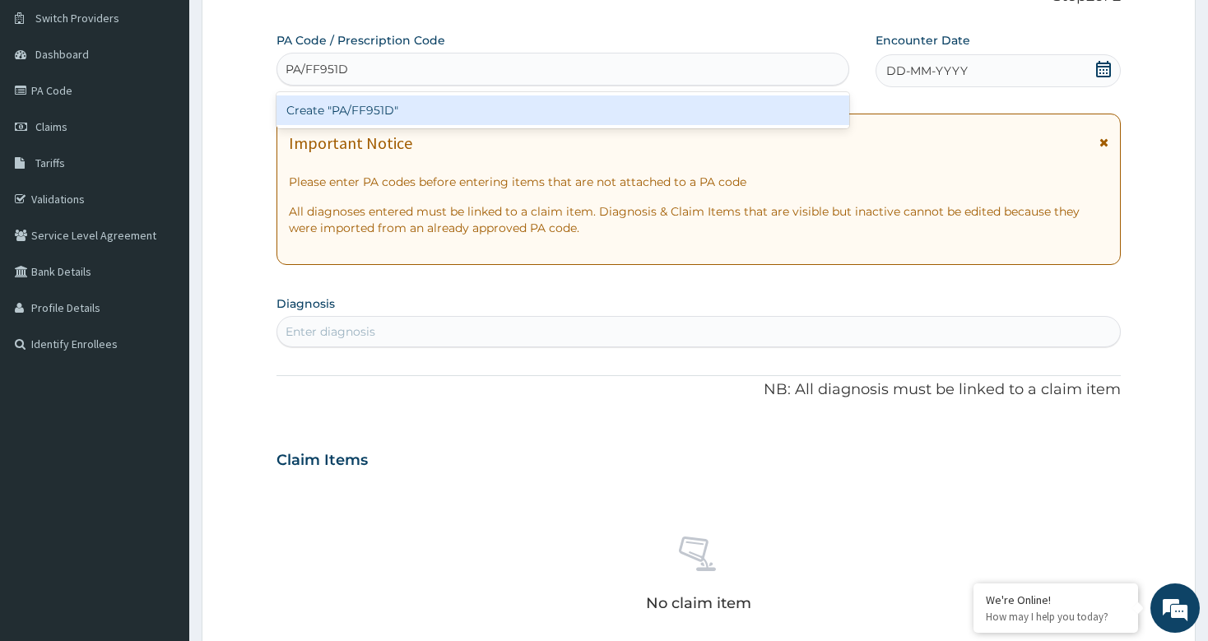
click at [351, 113] on div "Create "PA/FF951D"" at bounding box center [563, 110] width 572 height 30
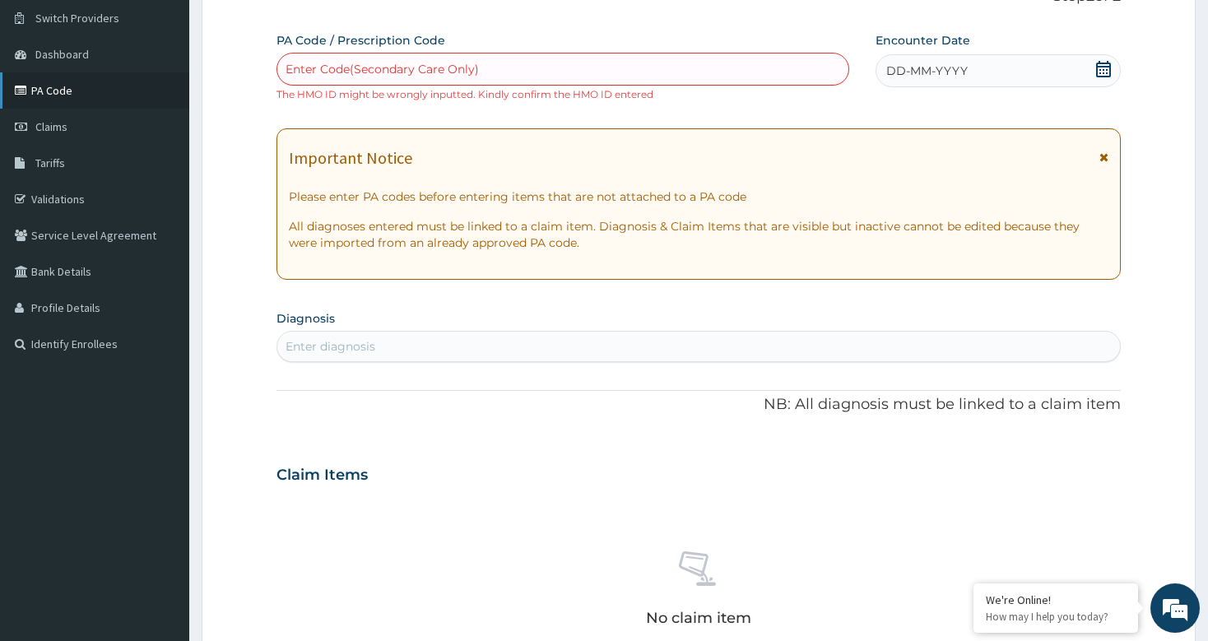
click at [58, 91] on link "PA Code" at bounding box center [94, 90] width 189 height 36
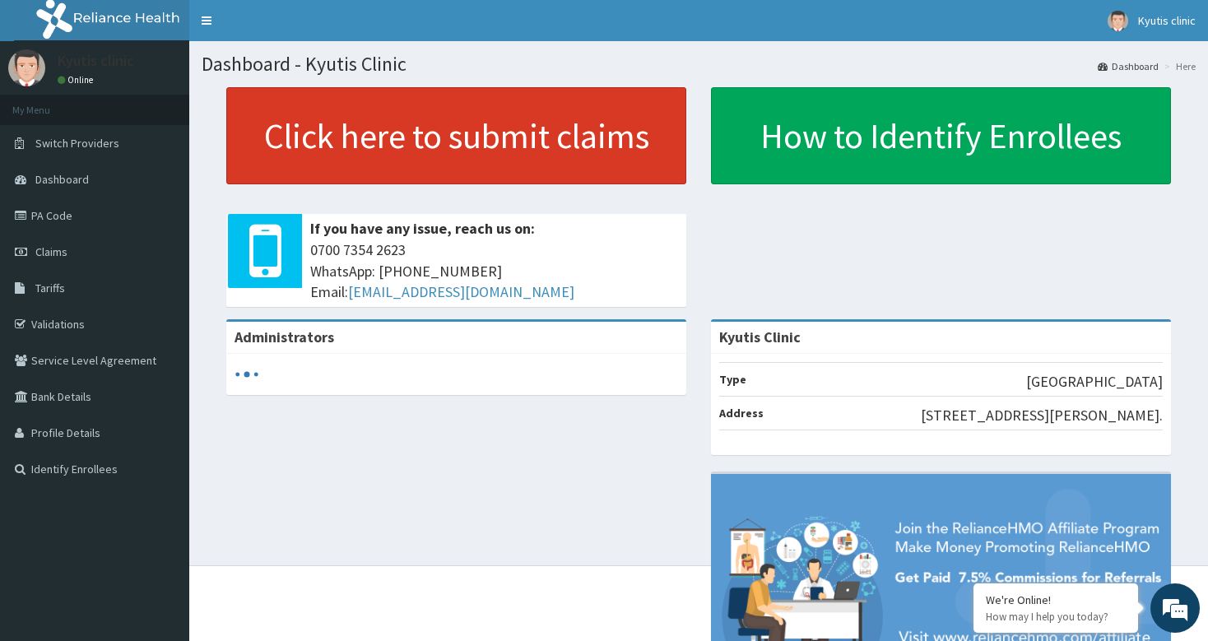
click at [415, 148] on link "Click here to submit claims" at bounding box center [456, 135] width 460 height 97
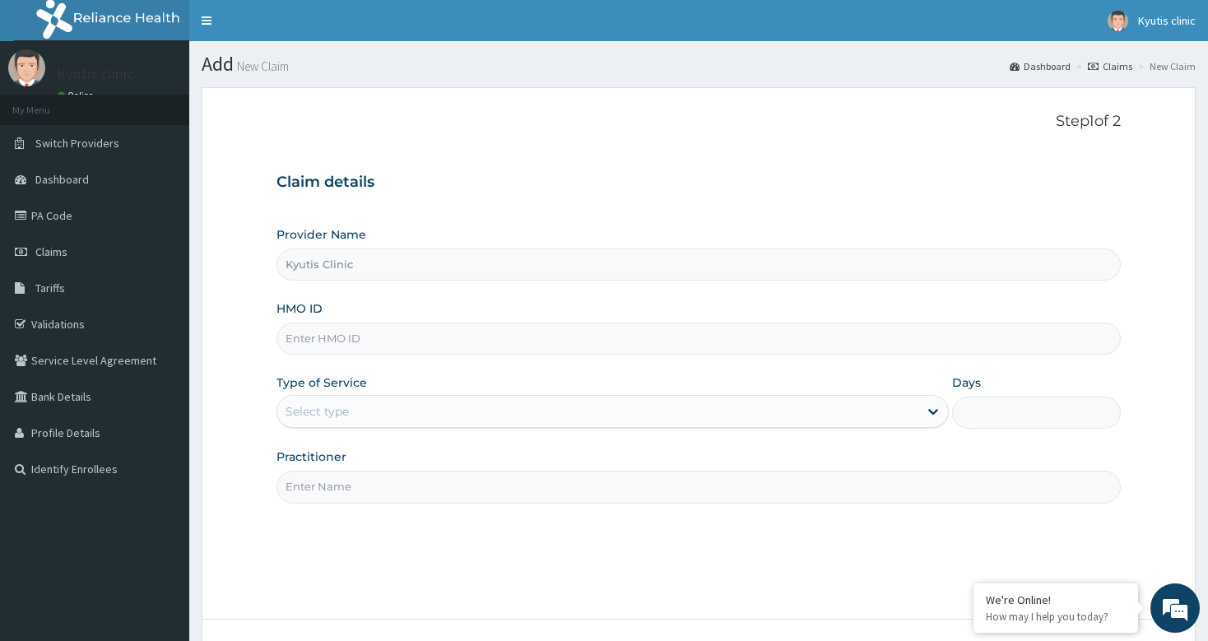
type input "Kyutis Clinic"
click at [293, 339] on input "HMO ID" at bounding box center [699, 339] width 844 height 32
type input "WKP/10093/A"
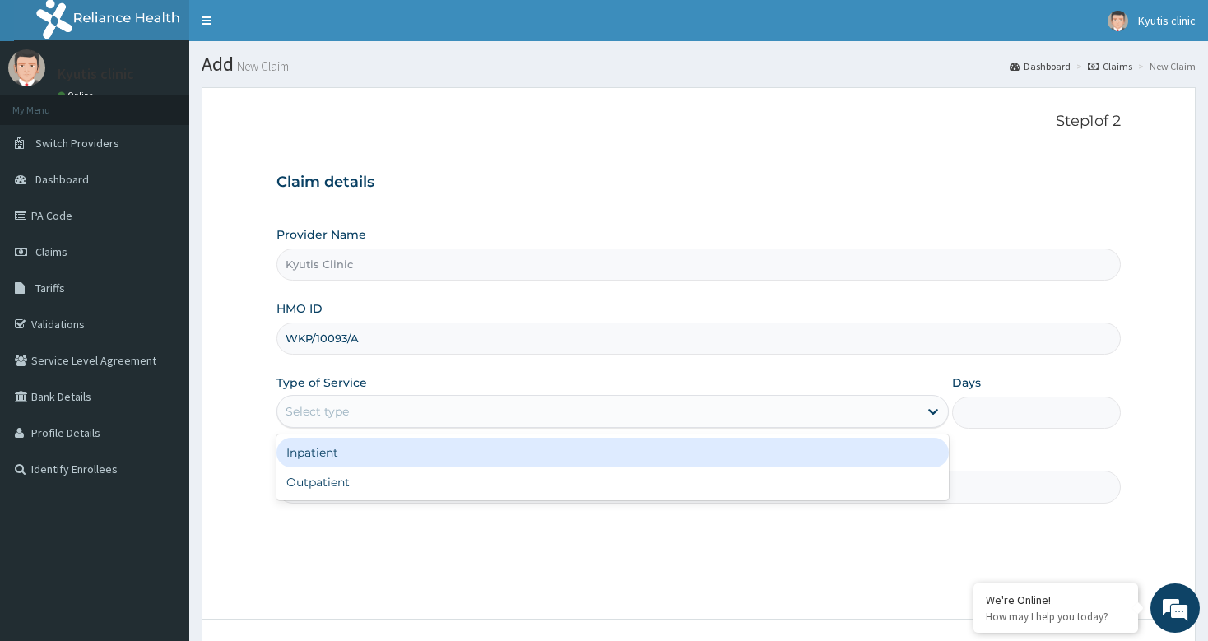
click at [314, 410] on div "Select type" at bounding box center [317, 411] width 63 height 16
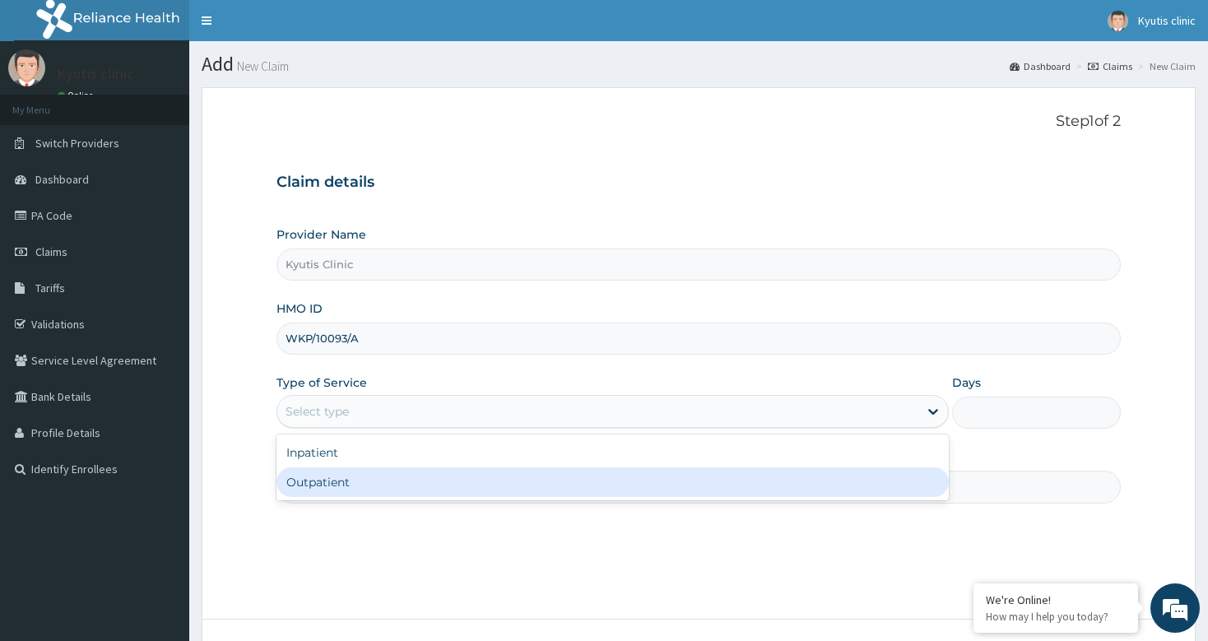
click at [313, 483] on div "Outpatient" at bounding box center [613, 483] width 673 height 30
type input "1"
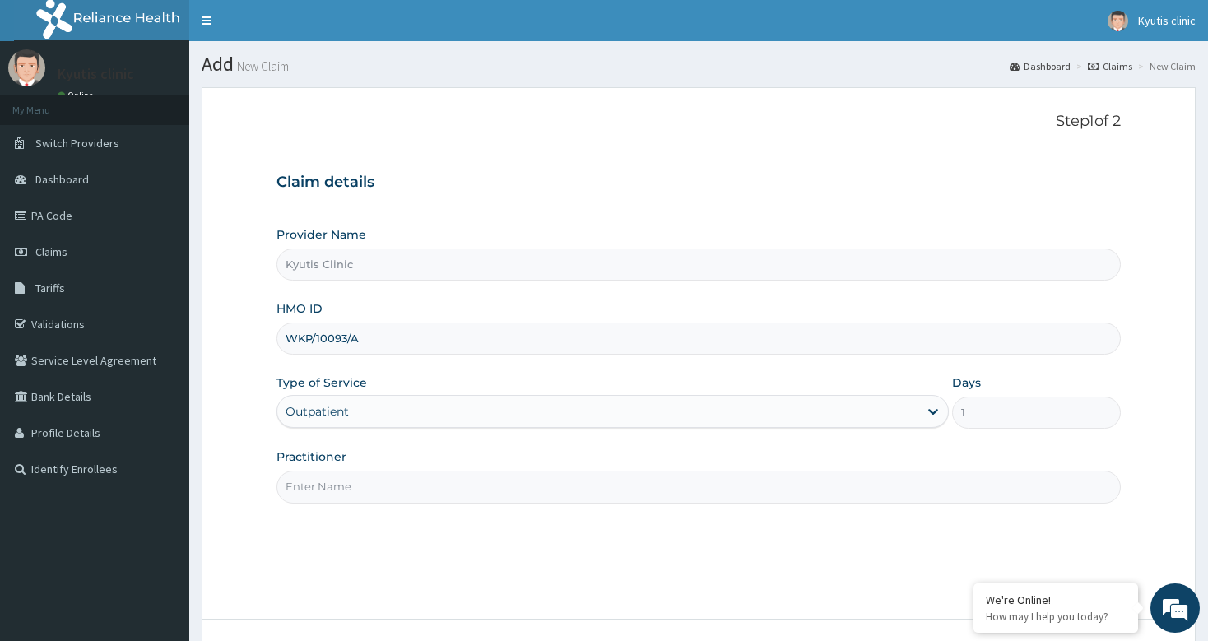
click at [313, 486] on input "Practitioner" at bounding box center [699, 487] width 844 height 32
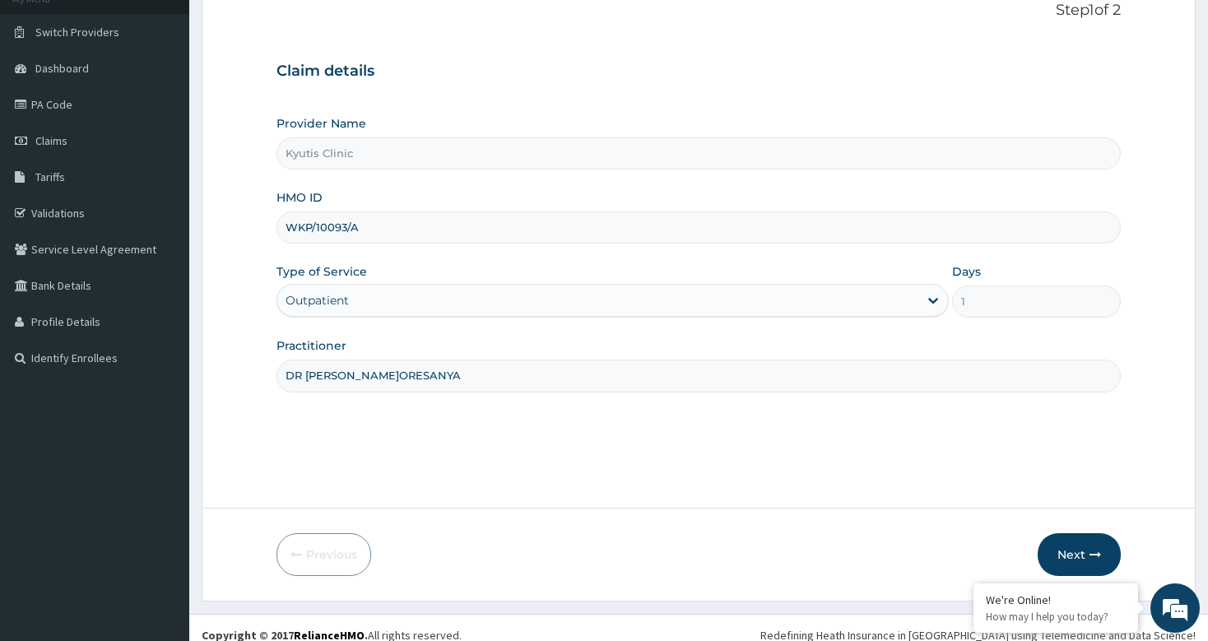
scroll to position [125, 0]
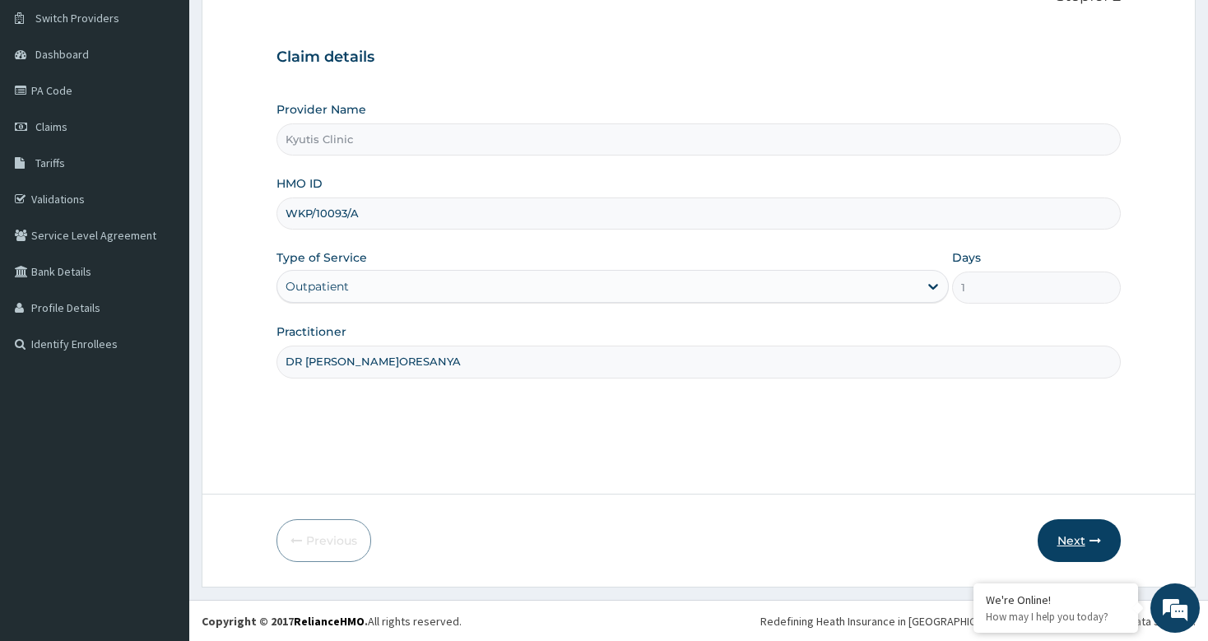
type input "DR [PERSON_NAME]ORESANYA"
click at [1078, 533] on button "Next" at bounding box center [1079, 540] width 83 height 43
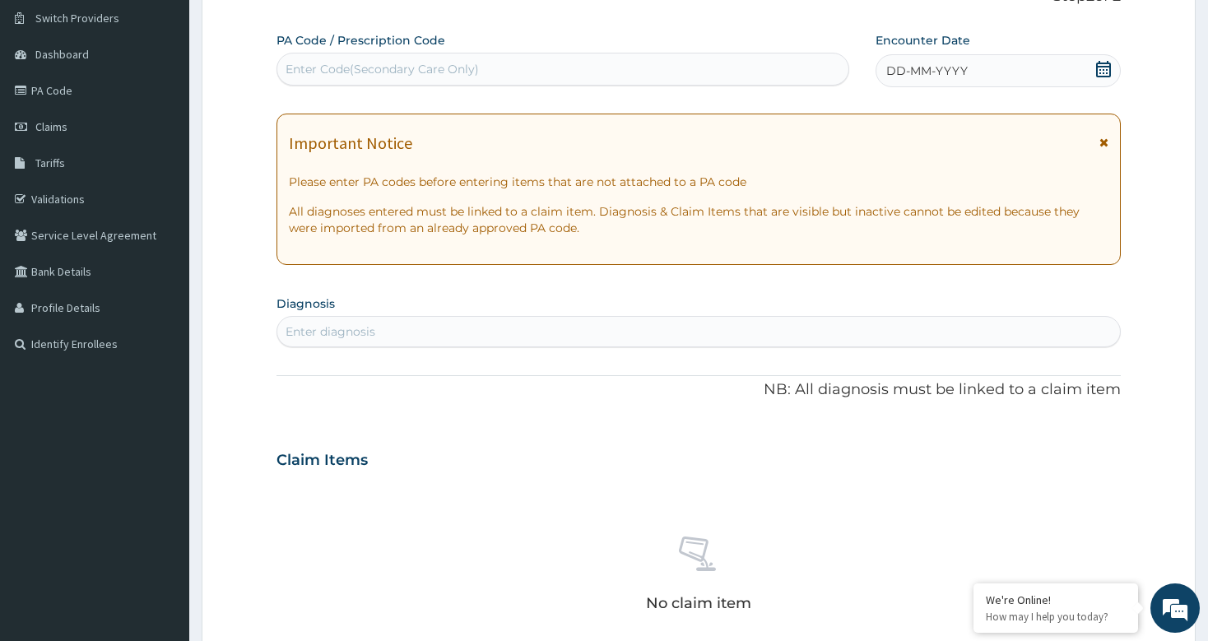
click at [296, 68] on div "Enter Code(Secondary Care Only)" at bounding box center [382, 69] width 193 height 16
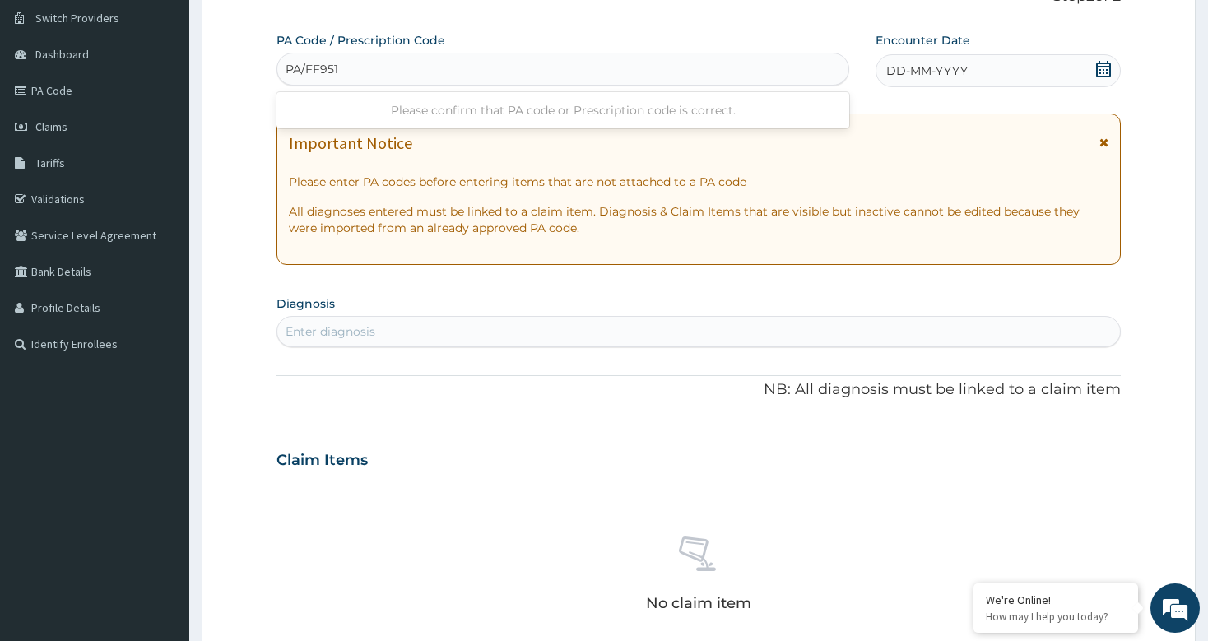
type input "PA/FF951D"
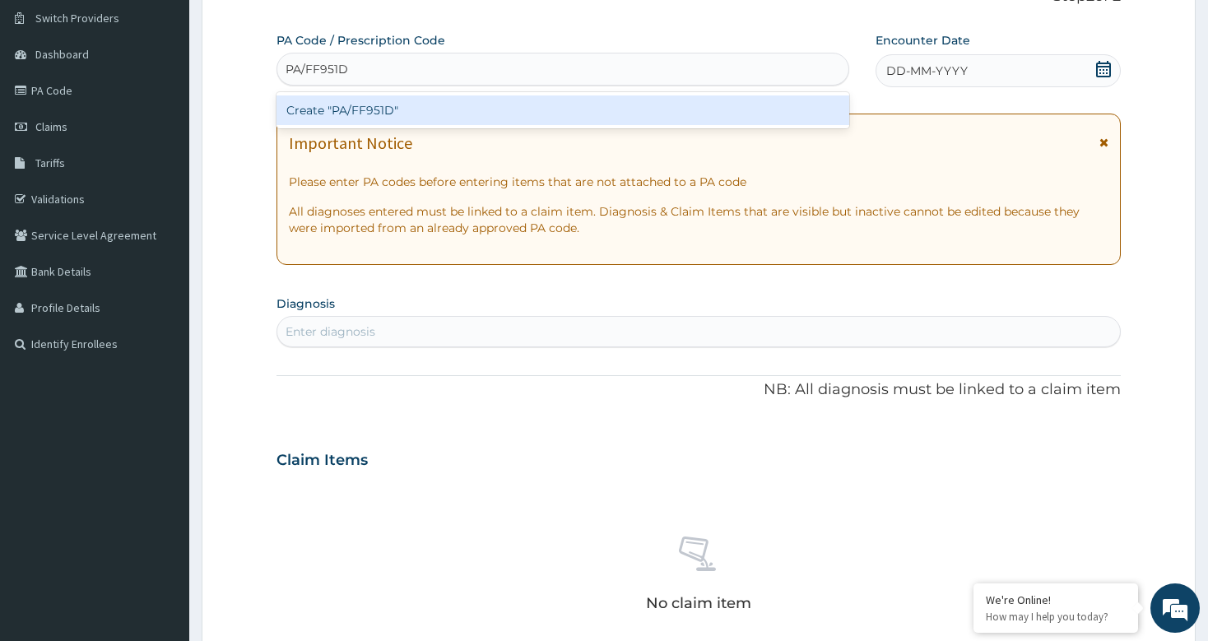
click at [361, 107] on div "Create "PA/FF951D"" at bounding box center [563, 110] width 572 height 30
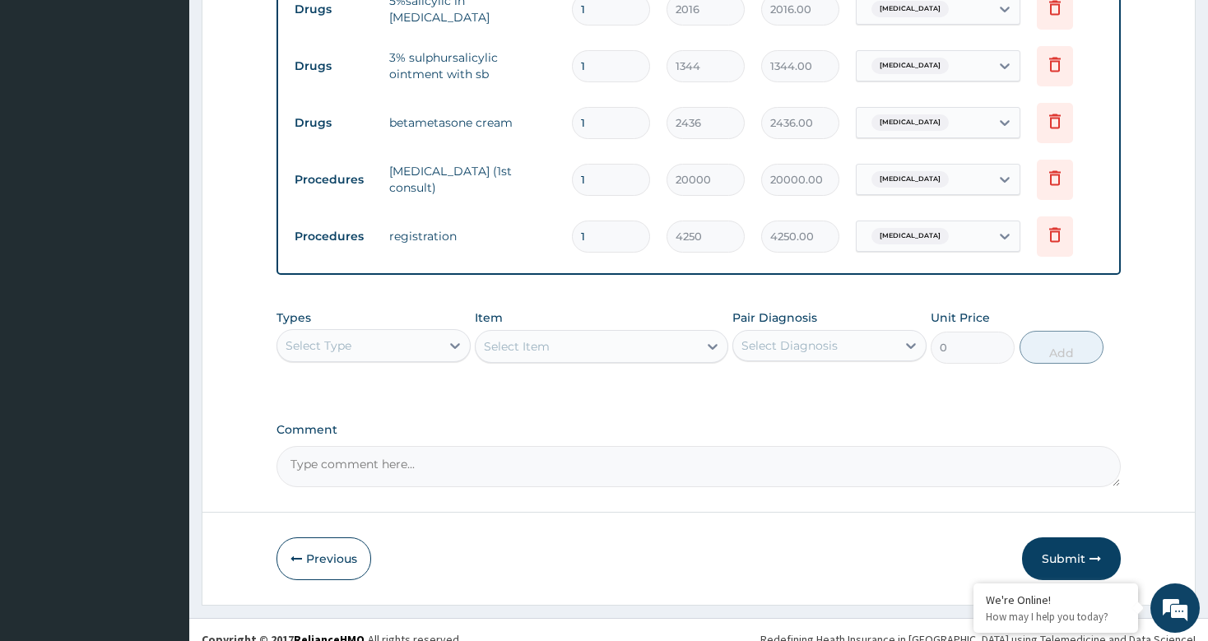
scroll to position [691, 0]
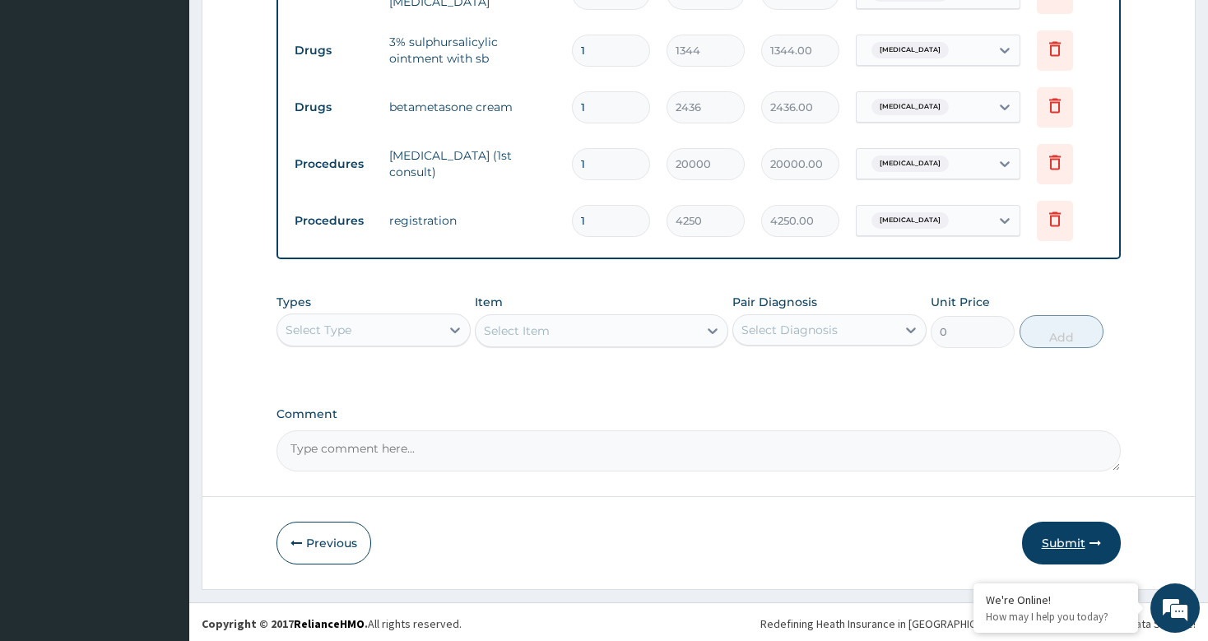
click at [1068, 543] on button "Submit" at bounding box center [1071, 543] width 99 height 43
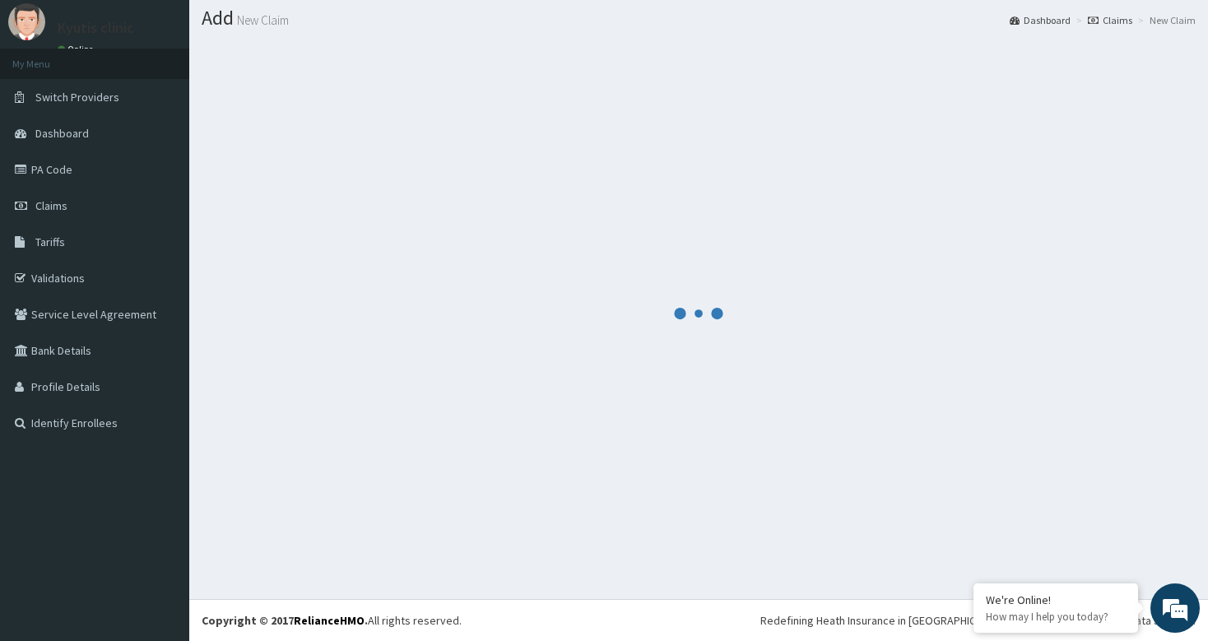
scroll to position [45, 0]
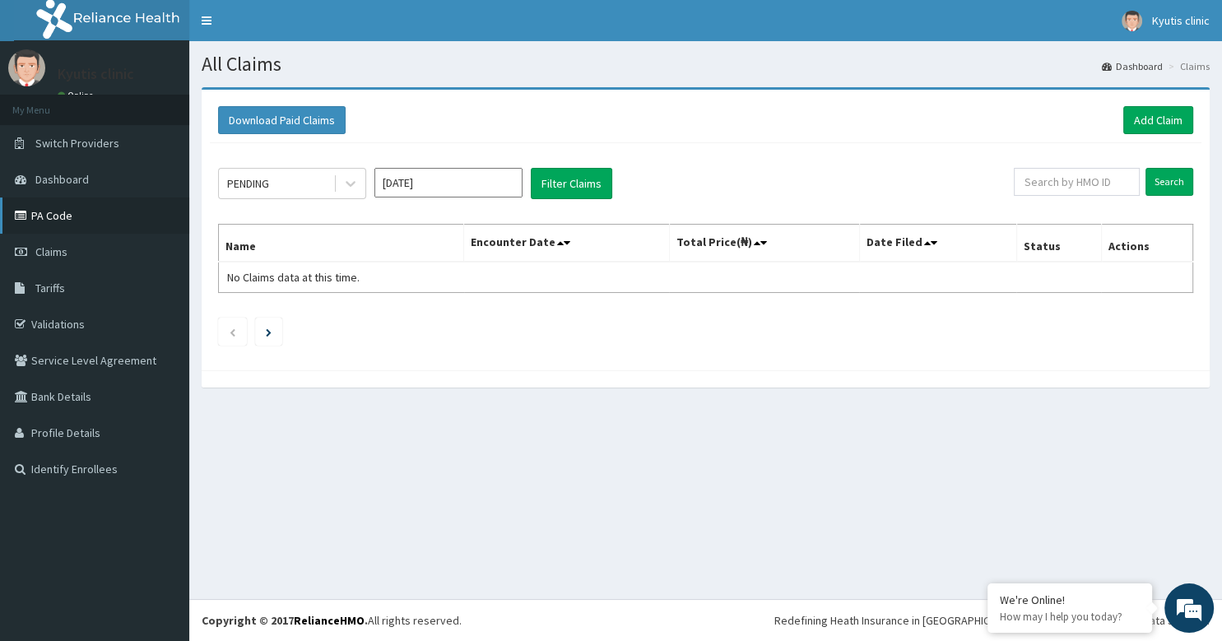
click at [60, 216] on link "PA Code" at bounding box center [94, 216] width 189 height 36
